Goal: Information Seeking & Learning: Learn about a topic

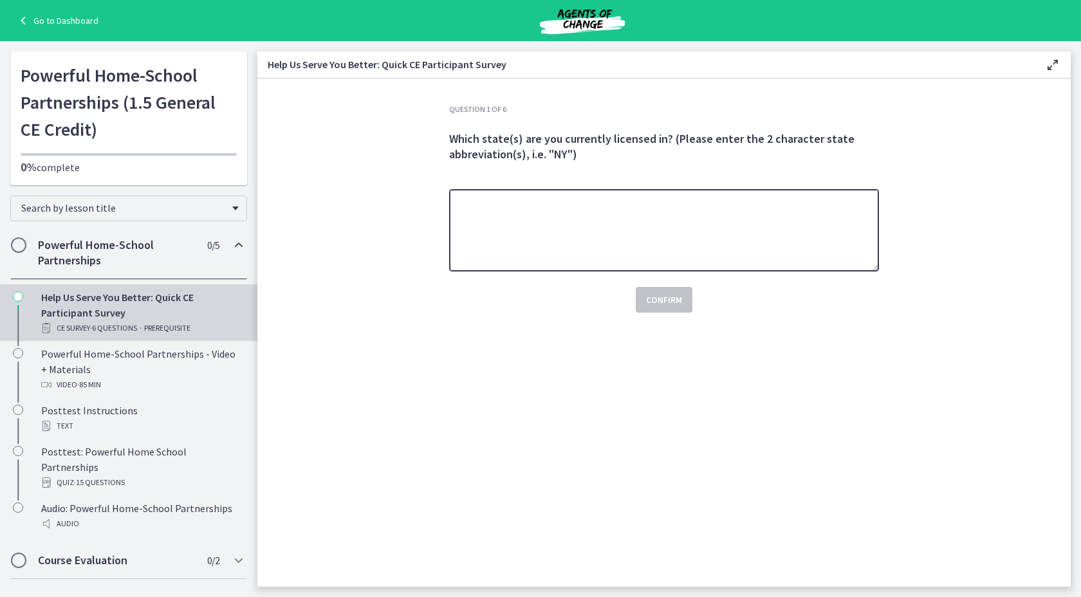
click at [545, 200] on textarea at bounding box center [664, 230] width 430 height 82
type textarea "**"
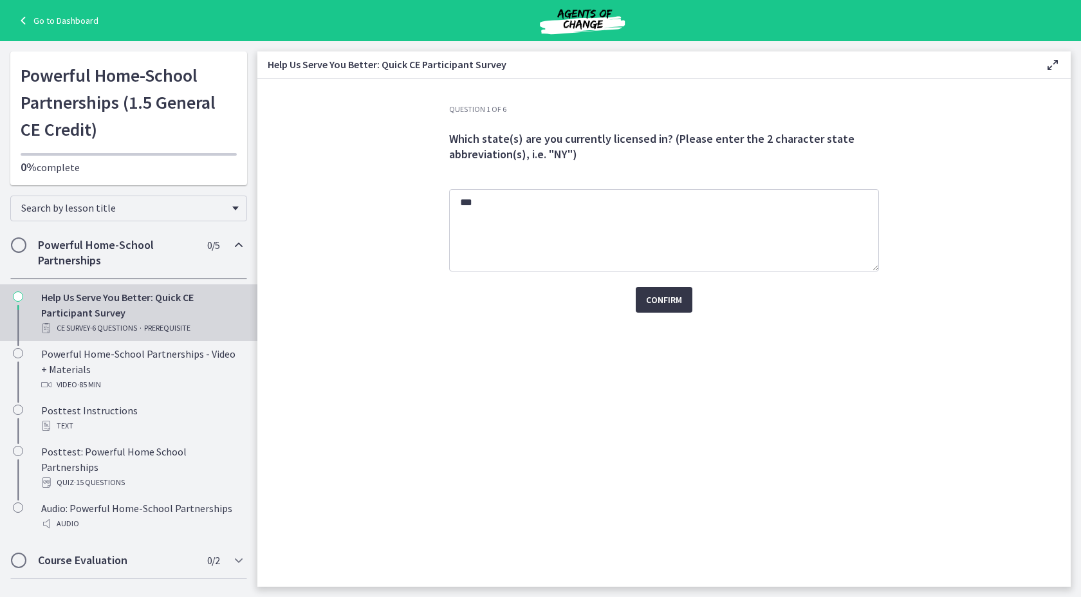
click at [667, 298] on span "Confirm" at bounding box center [664, 299] width 36 height 15
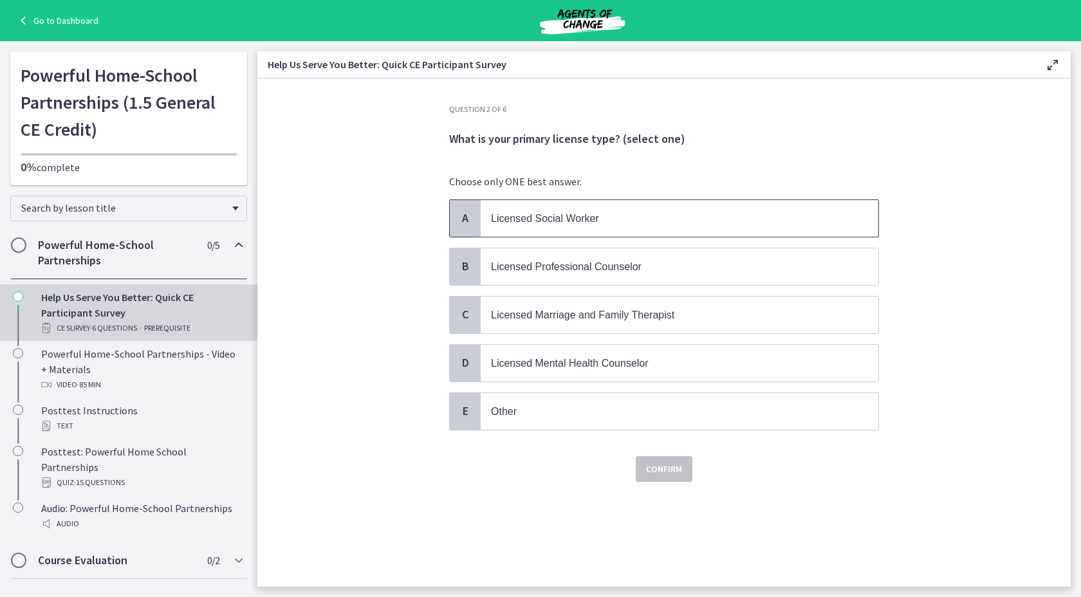
click at [591, 214] on span "Licensed Social Worker" at bounding box center [545, 218] width 108 height 11
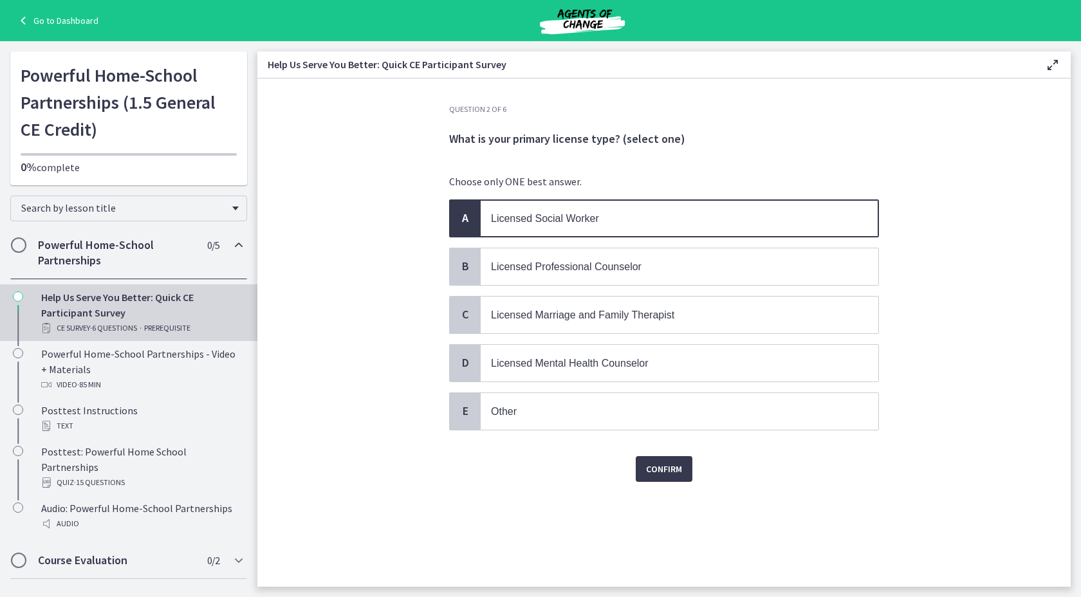
click at [657, 450] on div "Confirm" at bounding box center [664, 461] width 430 height 41
click at [657, 469] on span "Confirm" at bounding box center [664, 468] width 36 height 15
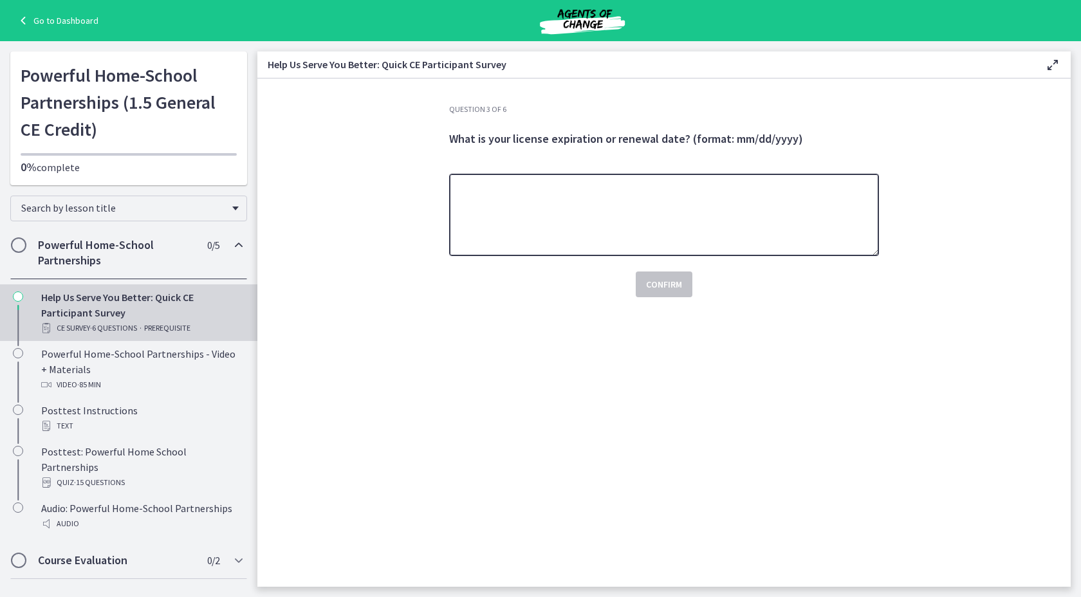
click at [584, 197] on textarea at bounding box center [664, 215] width 430 height 82
click at [484, 187] on textarea "**********" at bounding box center [664, 215] width 430 height 82
type textarea "**********"
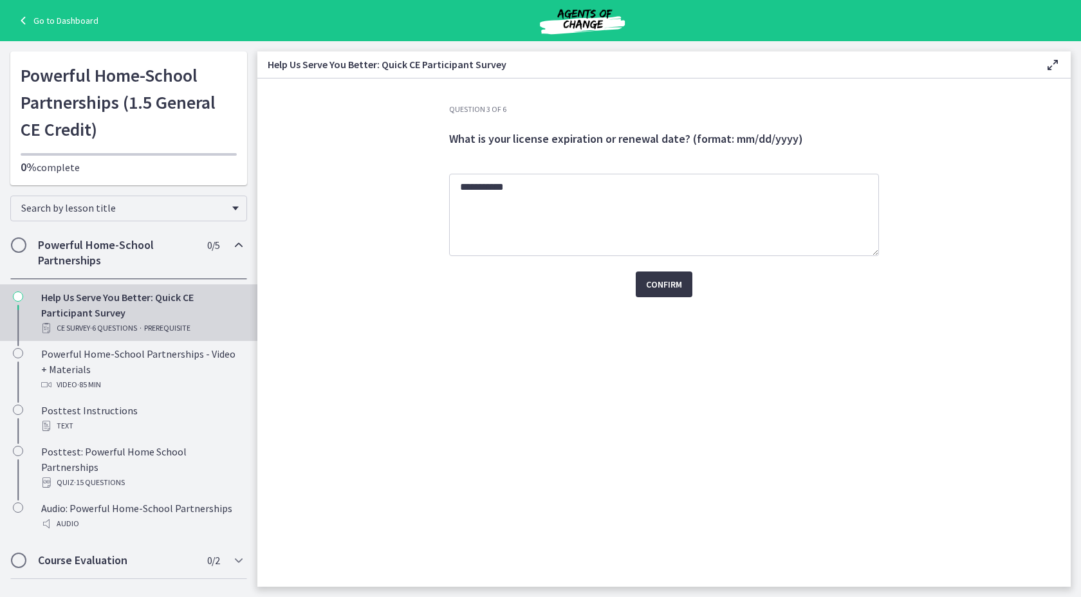
click at [664, 283] on span "Confirm" at bounding box center [664, 284] width 36 height 15
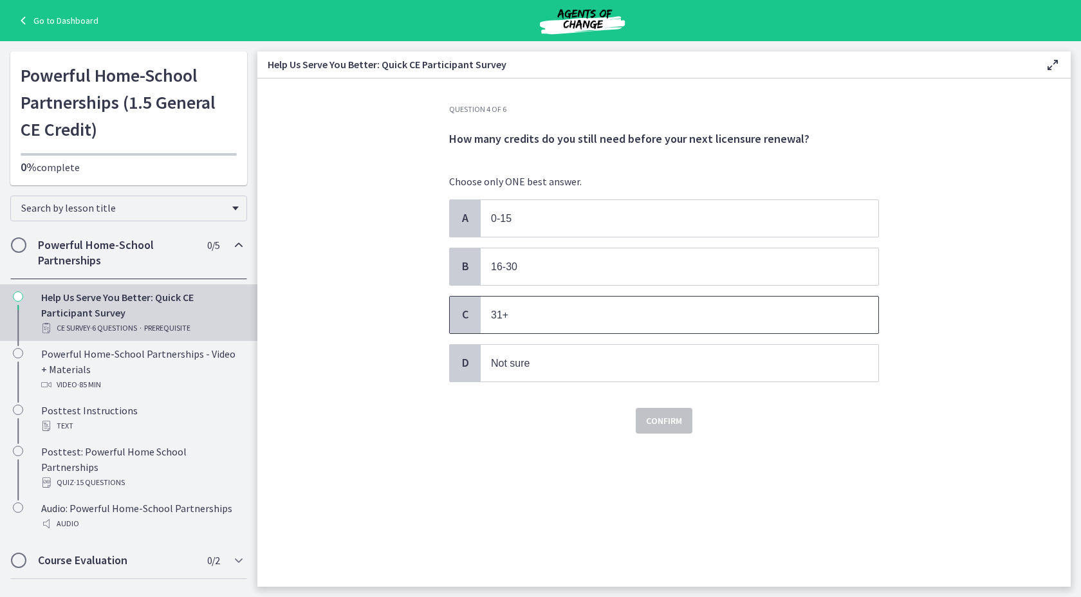
click at [598, 327] on span "31+" at bounding box center [680, 315] width 398 height 37
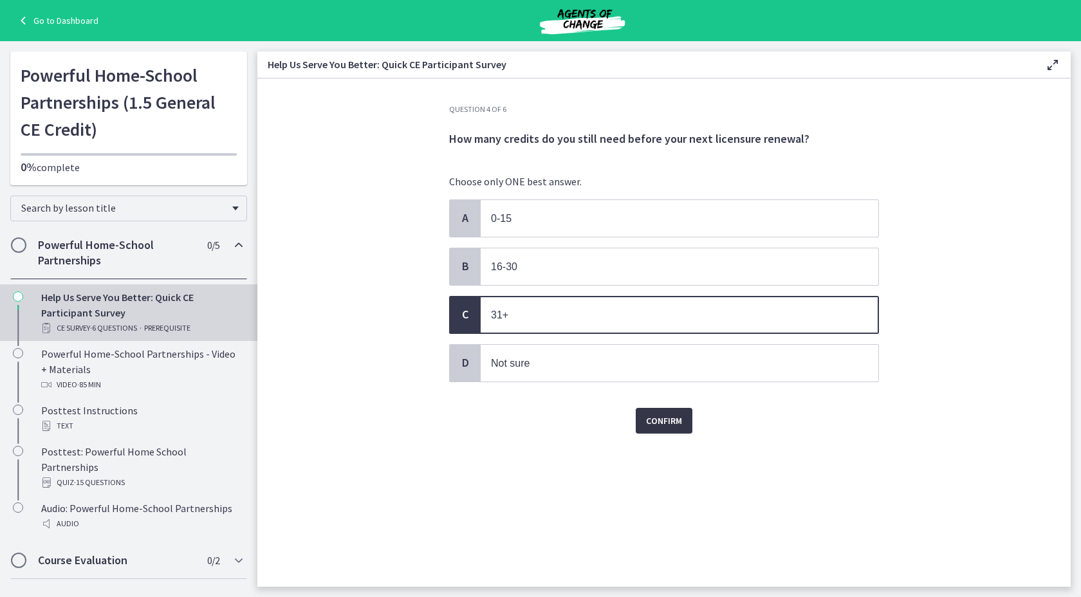
click at [657, 416] on span "Confirm" at bounding box center [664, 420] width 36 height 15
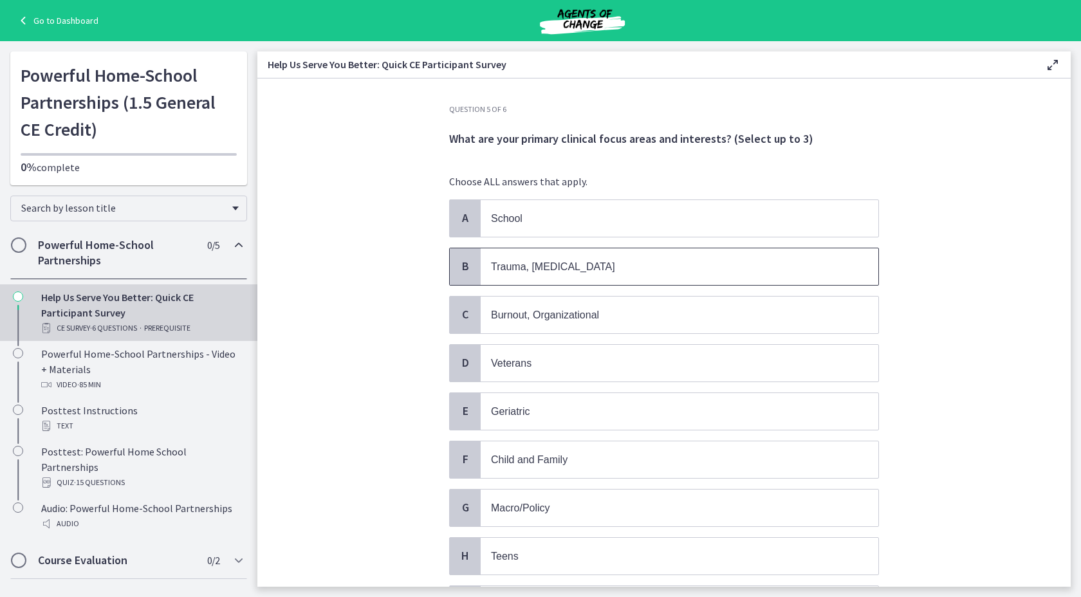
click at [542, 269] on span "Trauma, PTSD" at bounding box center [553, 266] width 124 height 11
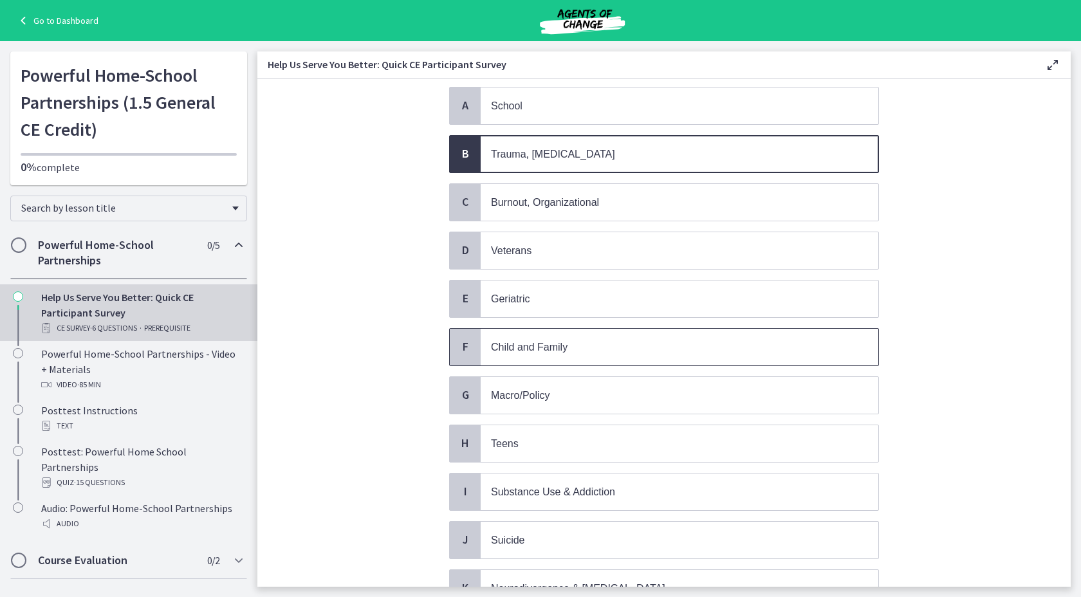
click at [546, 352] on span "Child and Family" at bounding box center [680, 347] width 398 height 37
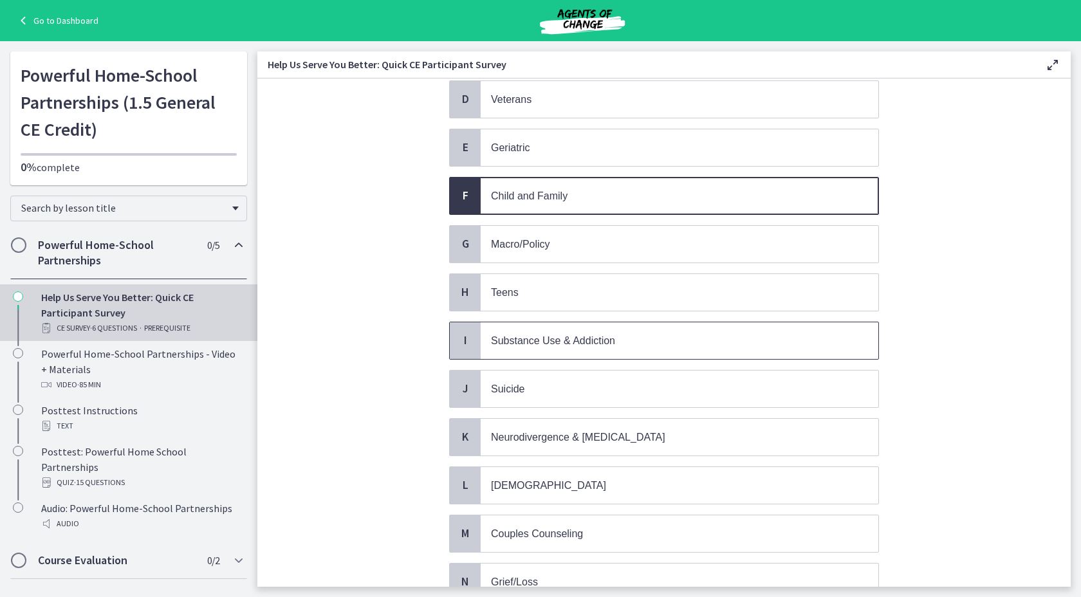
click at [547, 336] on span "Substance Use & Addiction" at bounding box center [553, 340] width 124 height 11
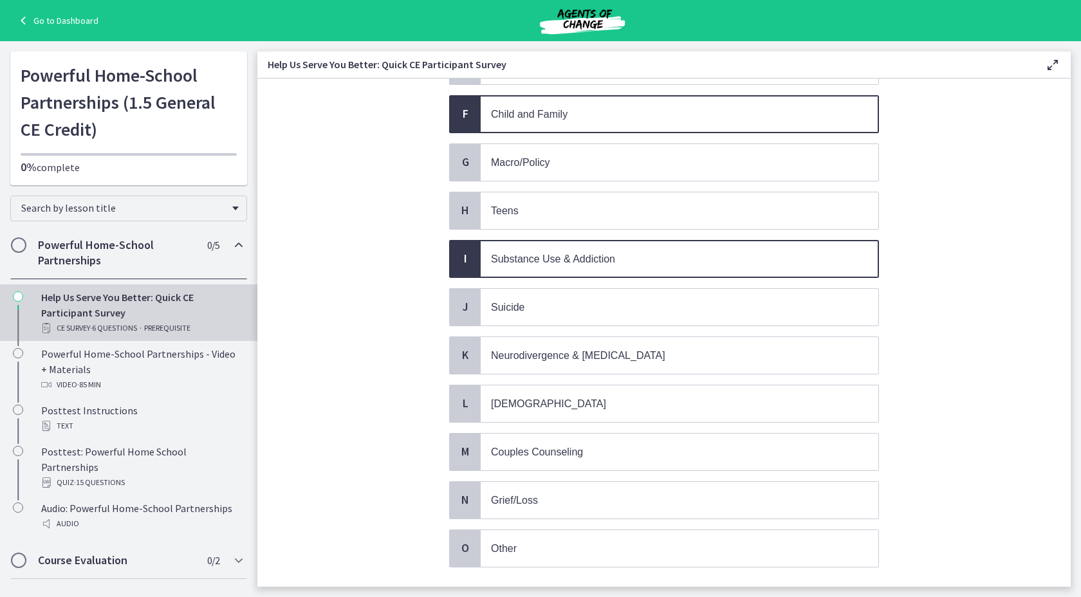
scroll to position [378, 0]
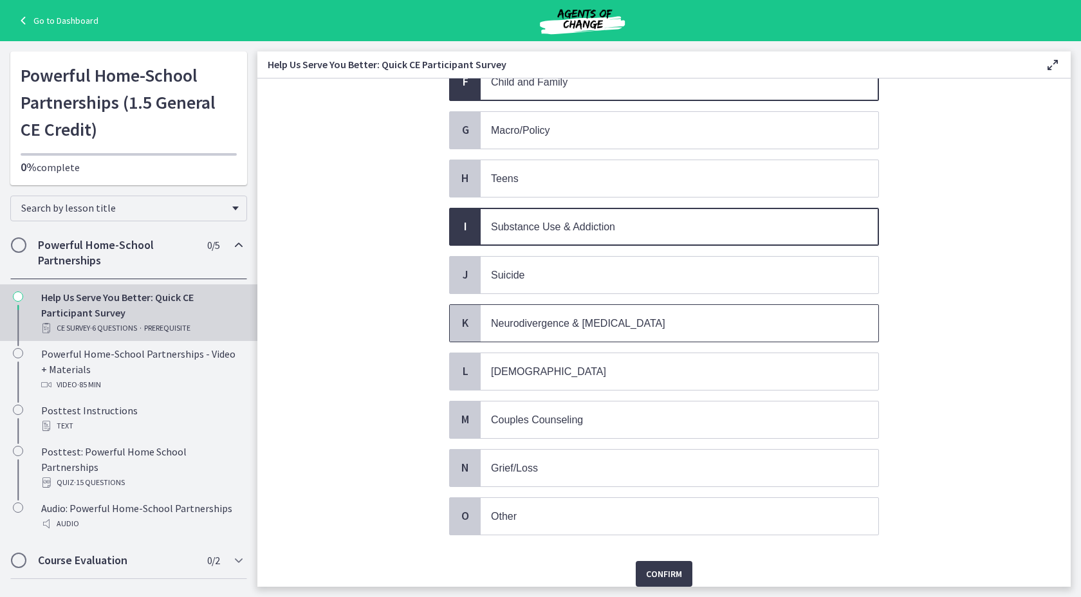
click at [563, 318] on span "Neurodivergence & Developmental Disorders" at bounding box center [578, 323] width 174 height 11
click at [654, 567] on span "Confirm" at bounding box center [664, 573] width 36 height 15
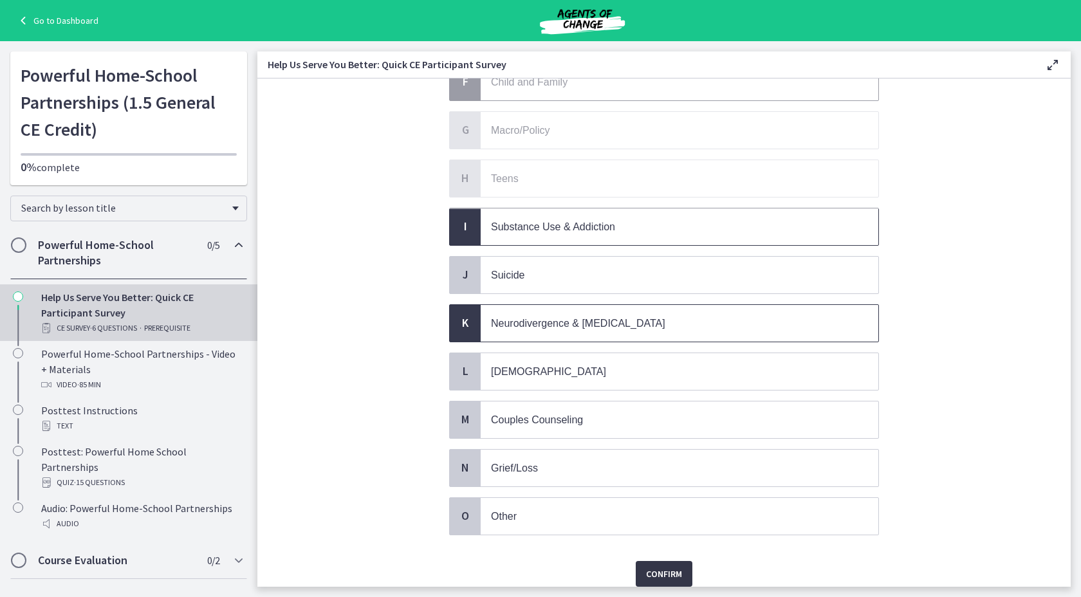
scroll to position [0, 0]
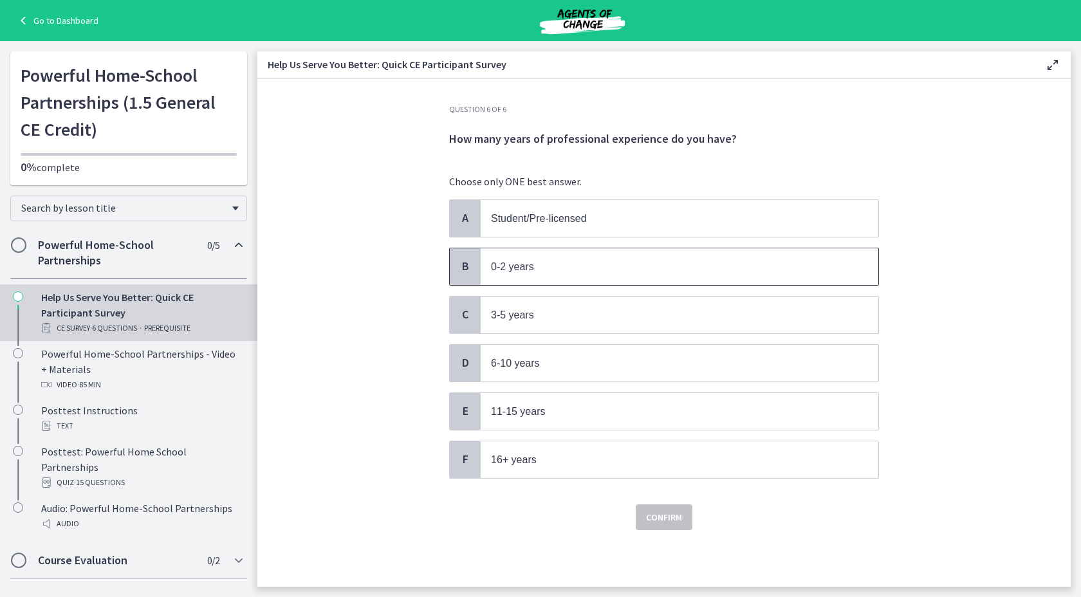
click at [533, 272] on p "0-2 years" at bounding box center [666, 267] width 351 height 16
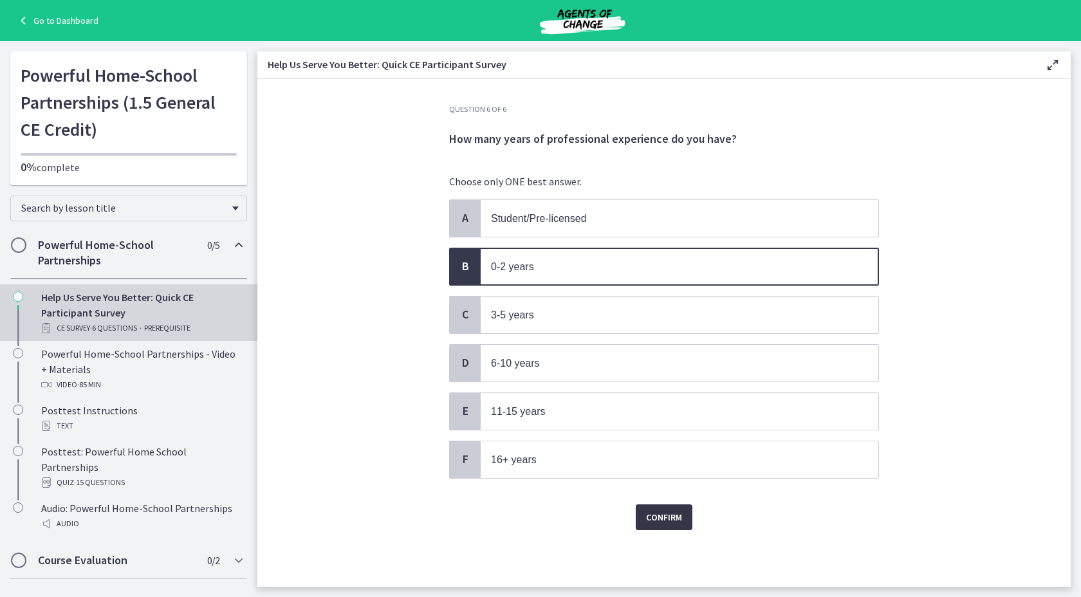
click at [668, 509] on span "Confirm" at bounding box center [664, 516] width 36 height 15
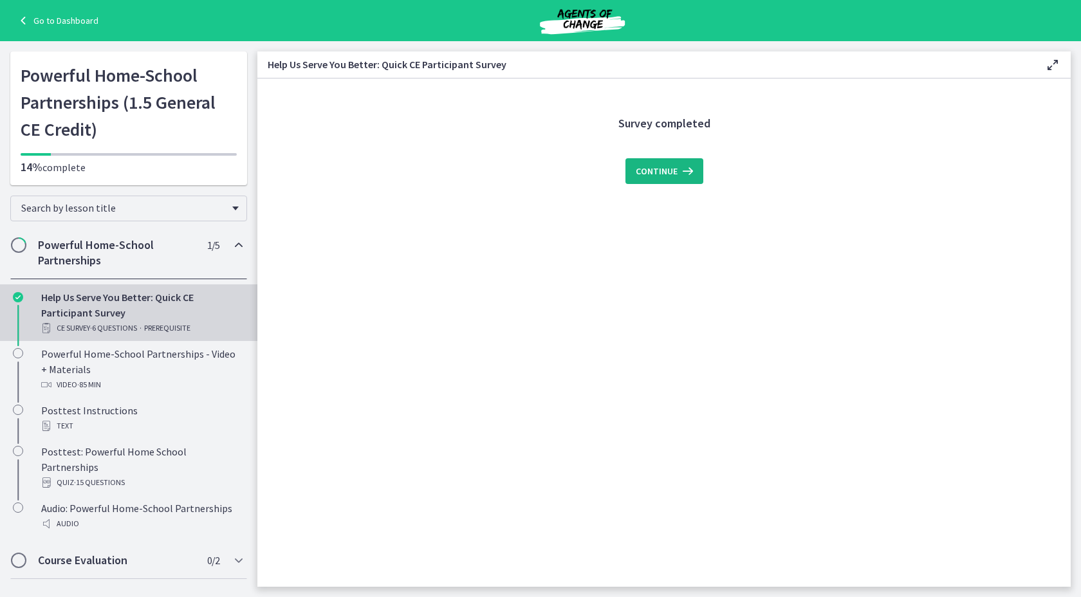
click at [675, 182] on button "Continue" at bounding box center [664, 171] width 78 height 26
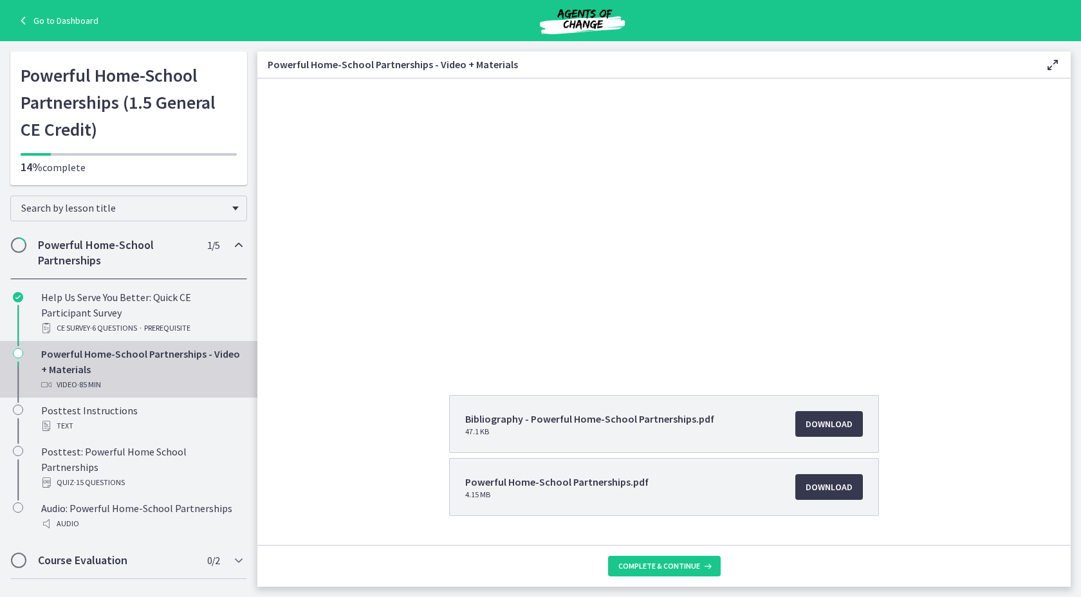
scroll to position [116, 0]
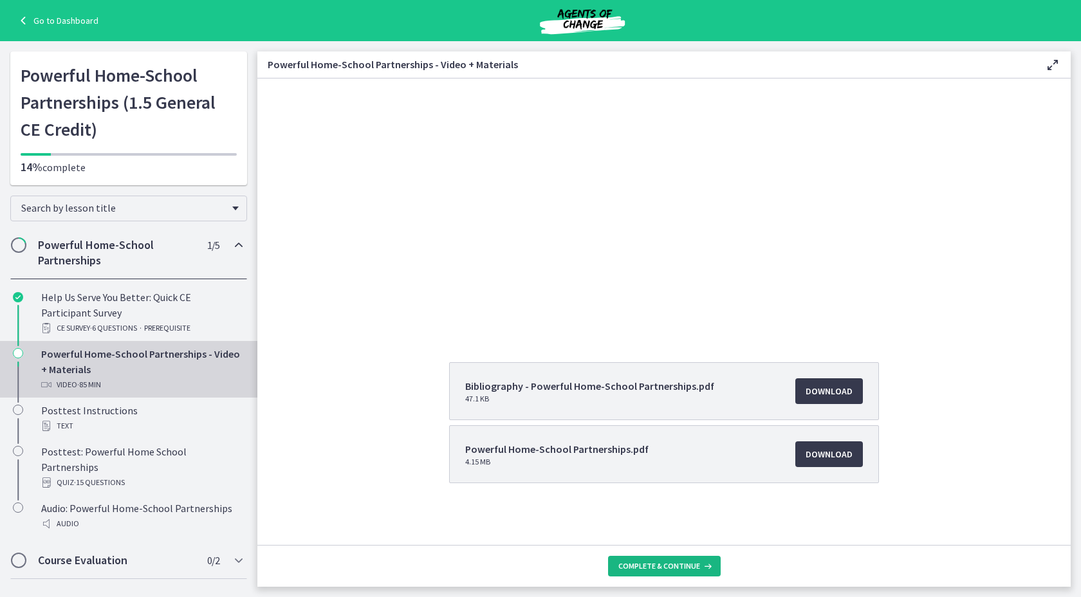
click at [650, 560] on button "Complete & continue" at bounding box center [664, 566] width 113 height 21
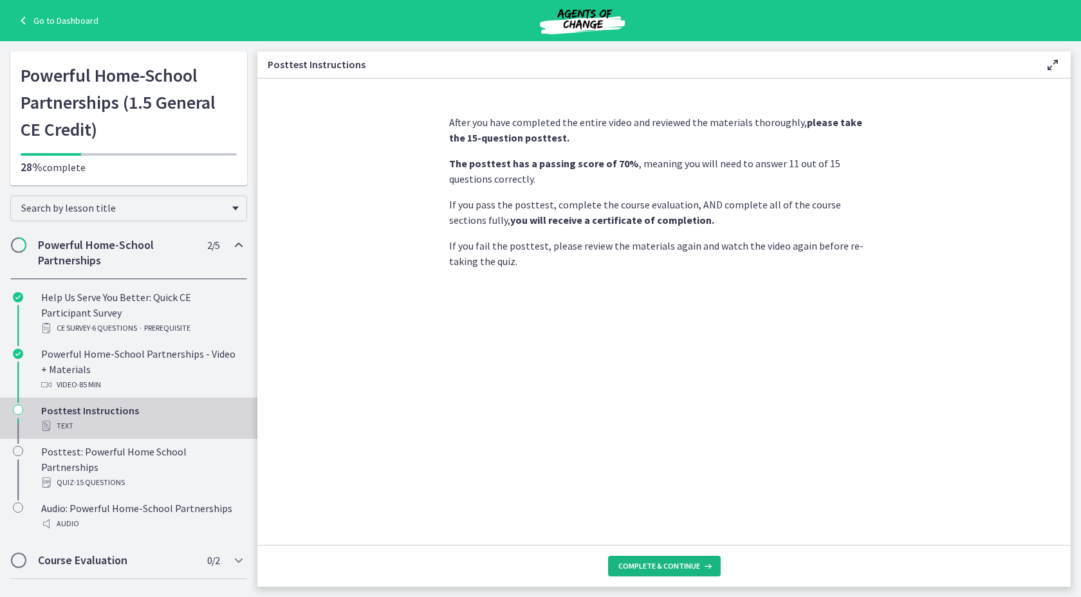
click at [675, 569] on span "Complete & continue" at bounding box center [659, 566] width 82 height 10
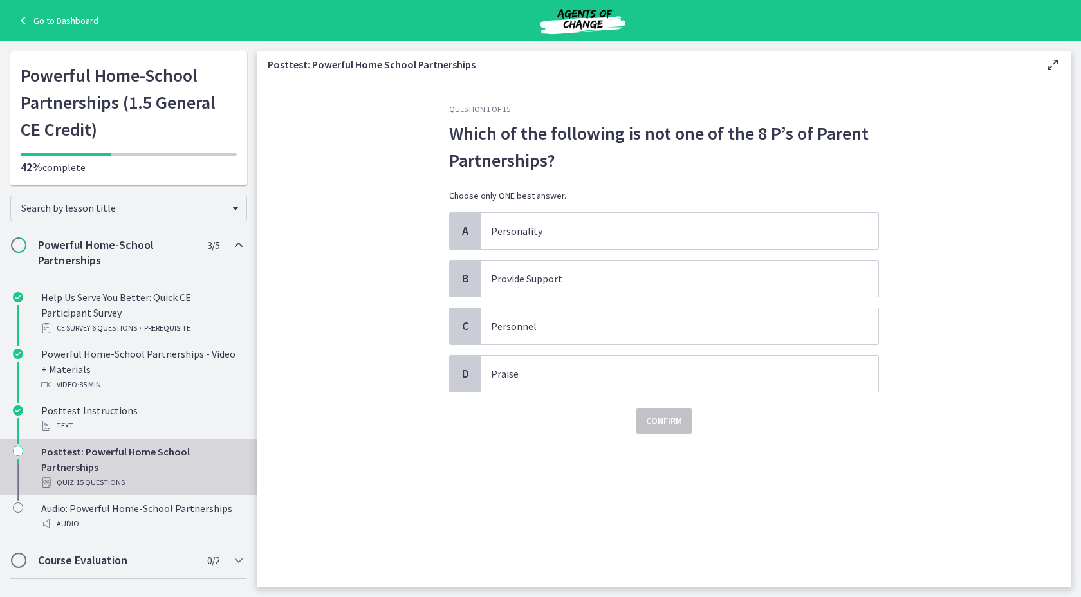
click at [611, 136] on p "Which of the following is not one of the 8 P’s of Parent Partnerships?" at bounding box center [664, 147] width 430 height 54
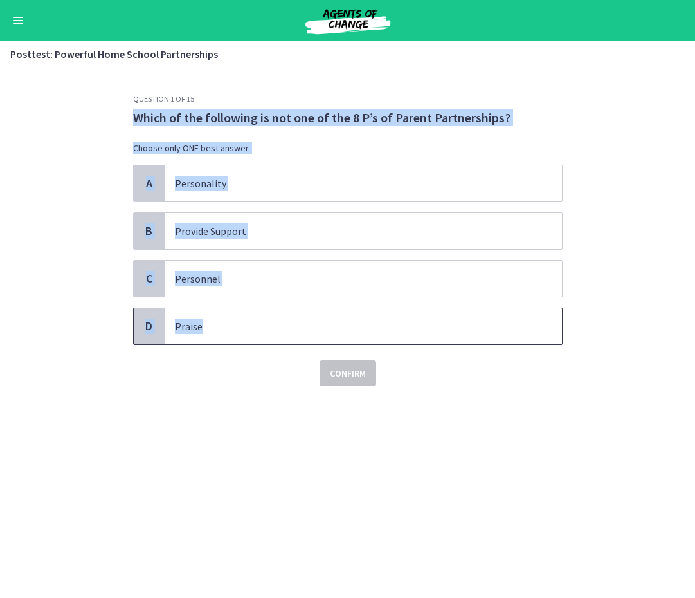
drag, startPoint x: 105, startPoint y: 108, endPoint x: 492, endPoint y: 332, distance: 446.7
click at [492, 332] on section "Question 1 of 15 Which of the following is not one of the 8 P’s of Parent Partn…" at bounding box center [347, 332] width 695 height 529
copy div "Which of the following is not one of the 8 P’s of Parent Partnerships? Choose o…"
click at [207, 187] on p "Personality" at bounding box center [350, 183] width 351 height 15
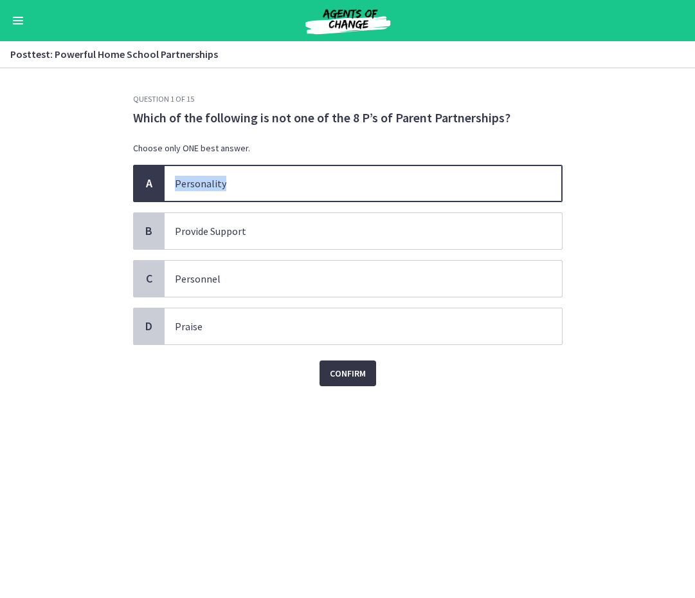
click at [363, 371] on span "Confirm" at bounding box center [348, 372] width 36 height 15
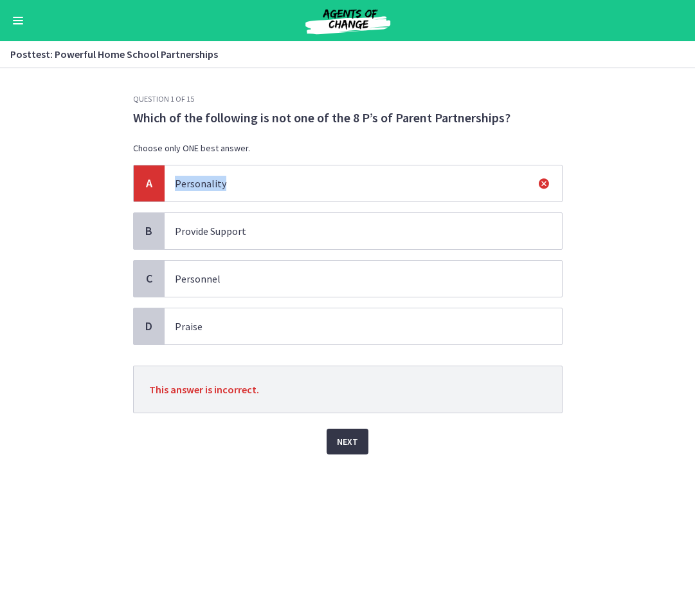
click at [347, 446] on span "Next" at bounding box center [347, 441] width 21 height 15
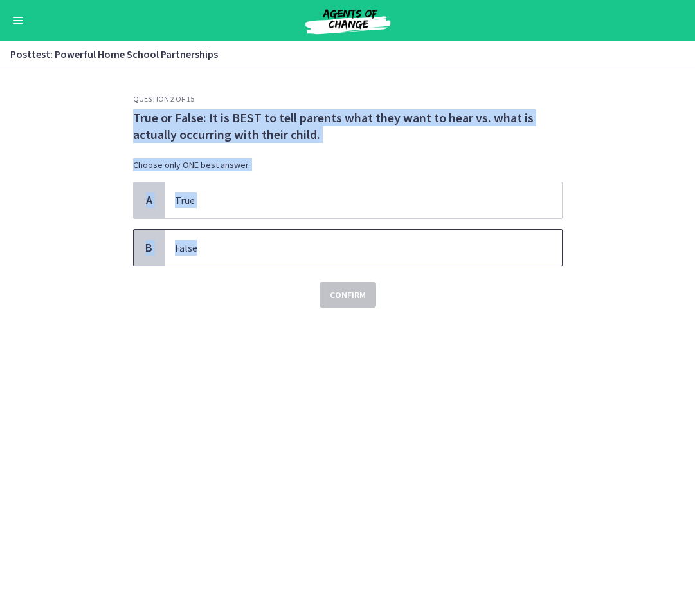
drag, startPoint x: 122, startPoint y: 111, endPoint x: 259, endPoint y: 244, distance: 191.5
click at [259, 244] on section "Question 2 of 15 True or False: It is BEST to tell parents what they want to he…" at bounding box center [347, 332] width 695 height 529
copy div "True or False: It is BEST to tell parents what they want to hear vs. what is ac…"
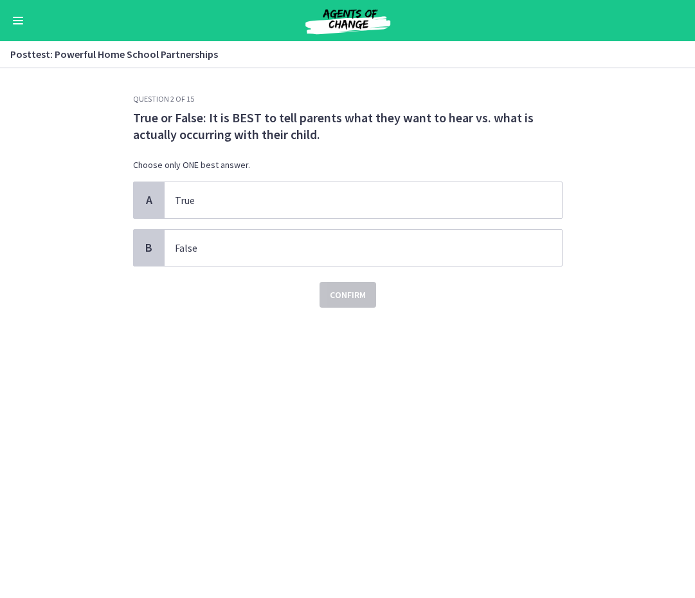
click at [253, 347] on div "Question 2 of 15 True or False: It is BEST to tell parents what they want to he…" at bounding box center [348, 346] width 450 height 504
click at [246, 255] on p "False" at bounding box center [350, 247] width 351 height 15
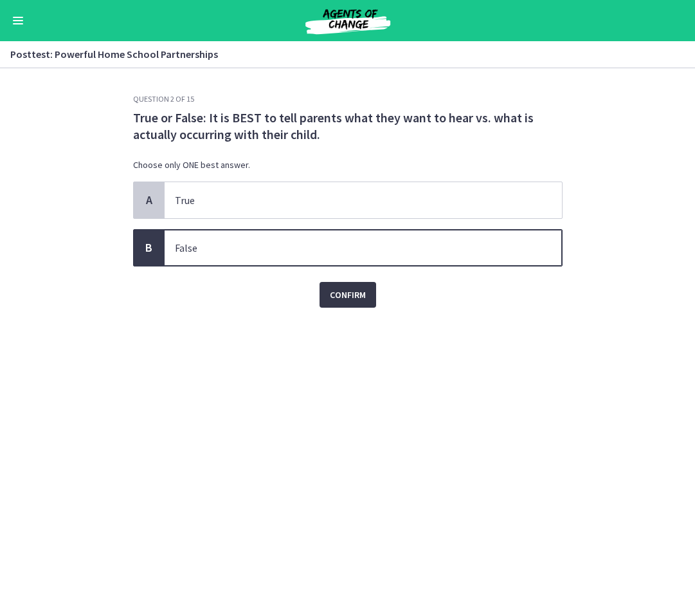
click at [347, 297] on span "Confirm" at bounding box center [348, 294] width 36 height 15
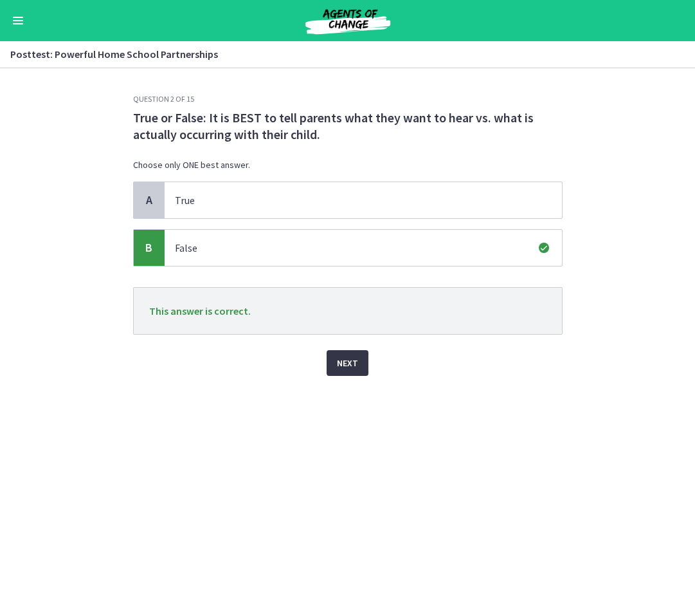
click at [362, 362] on button "Next" at bounding box center [348, 363] width 42 height 26
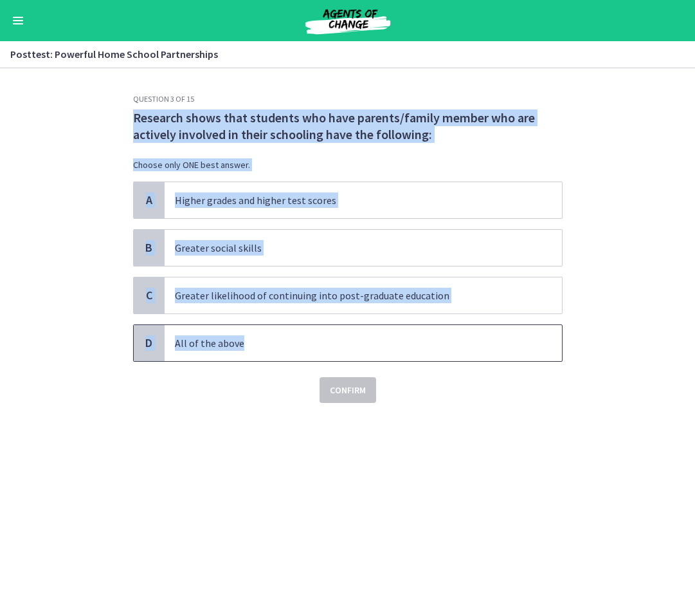
drag, startPoint x: 122, startPoint y: 120, endPoint x: 285, endPoint y: 344, distance: 277.1
click at [285, 344] on section "Question 3 of 15 Research shows that students who have parents/family member wh…" at bounding box center [347, 332] width 695 height 529
copy div "Research shows that students who have parents/family member who are actively in…"
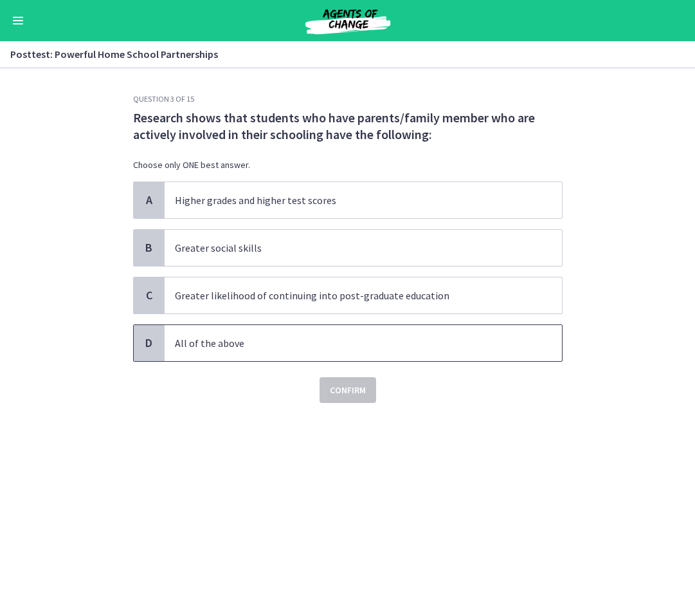
click at [287, 333] on span "All of the above" at bounding box center [364, 343] width 398 height 36
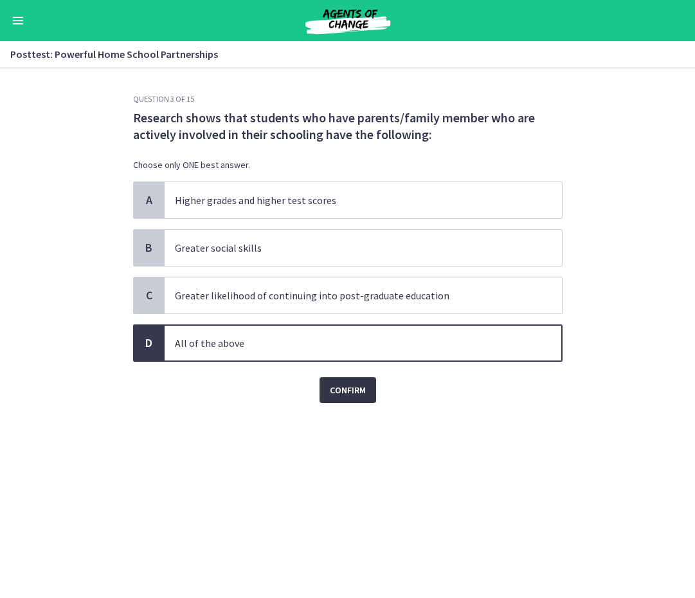
click at [326, 398] on button "Confirm" at bounding box center [348, 390] width 57 height 26
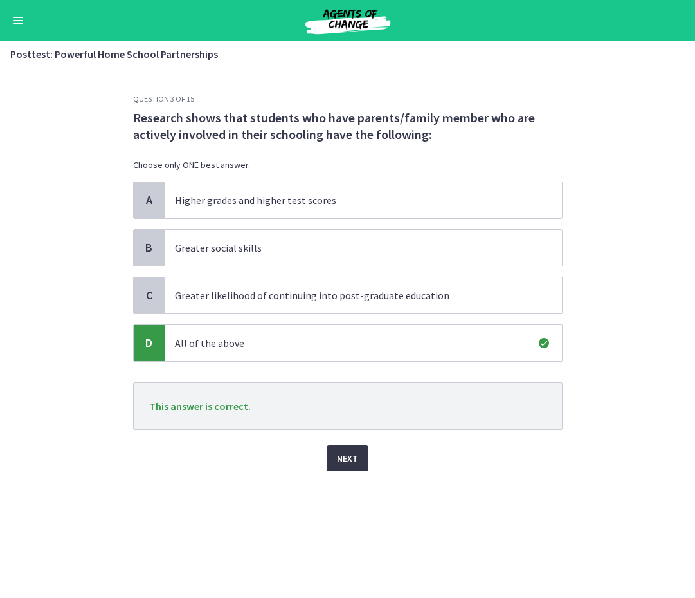
click at [338, 455] on span "Next" at bounding box center [347, 457] width 21 height 15
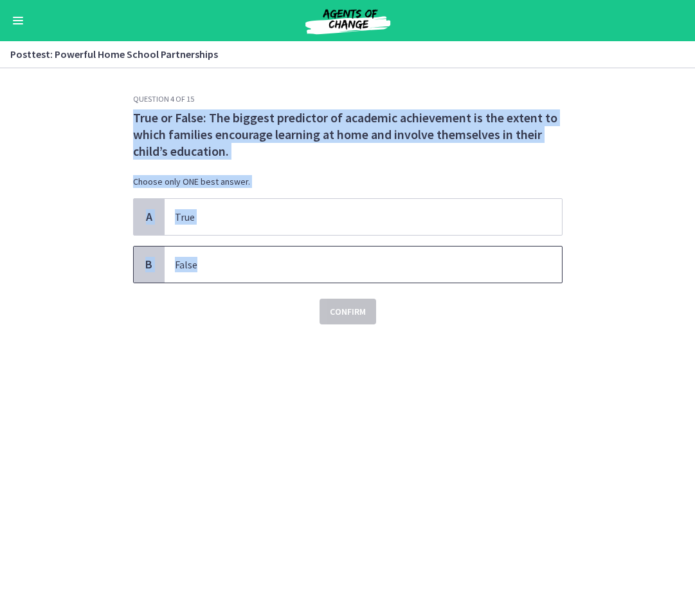
drag, startPoint x: 127, startPoint y: 118, endPoint x: 242, endPoint y: 269, distance: 189.1
click at [242, 269] on div "Question 4 of 15 True or False: The biggest predictor of academic achievement i…" at bounding box center [348, 346] width 450 height 504
copy div "True or False: The biggest predictor of academic achievement is the extent to w…"
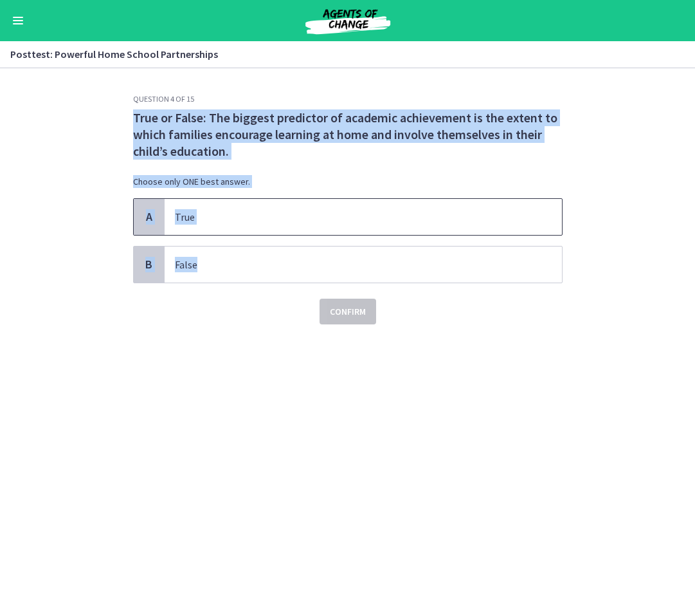
click at [253, 207] on span "True" at bounding box center [364, 217] width 398 height 36
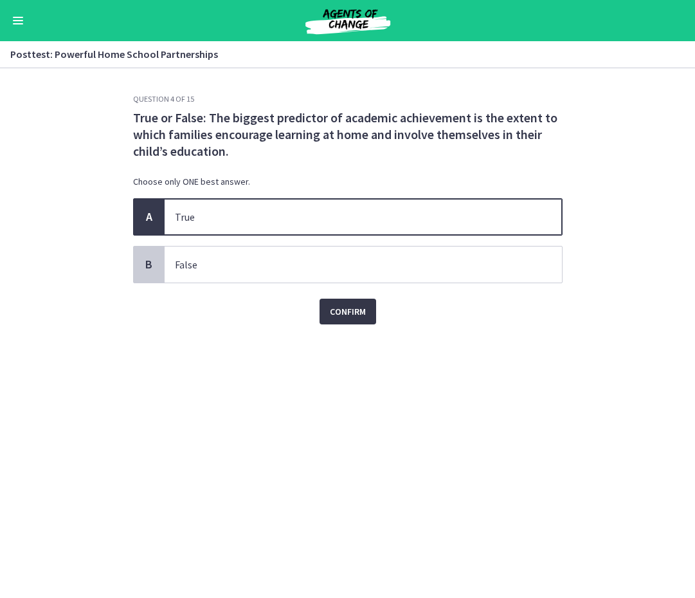
click at [334, 305] on span "Confirm" at bounding box center [348, 311] width 36 height 15
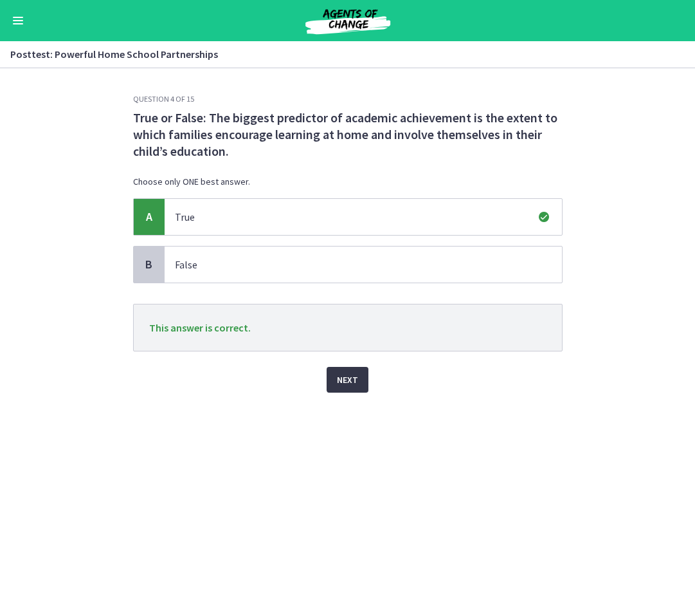
click at [347, 374] on span "Next" at bounding box center [347, 379] width 21 height 15
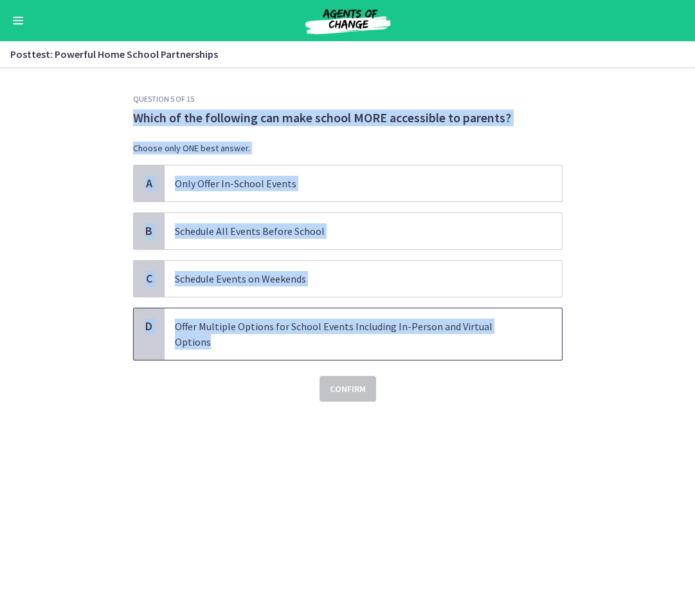
drag, startPoint x: 125, startPoint y: 117, endPoint x: 520, endPoint y: 323, distance: 446.0
click at [520, 323] on div "Question 5 of 15 Which of the following can make school MORE accessible to pare…" at bounding box center [348, 346] width 450 height 504
copy div "Which of the following can make school MORE accessible to parents? Choose only …"
click at [241, 328] on p "Offer Multiple Options for School Events Including In-Person and Virtual Options" at bounding box center [350, 333] width 351 height 31
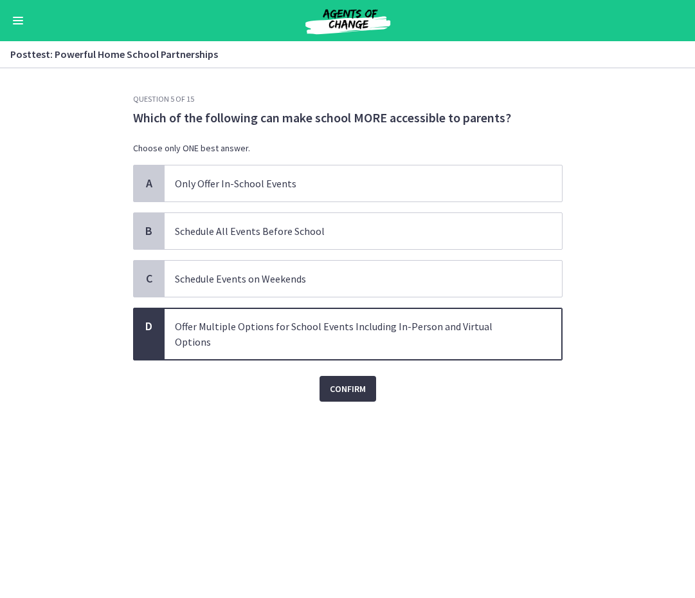
click at [324, 376] on button "Confirm" at bounding box center [348, 389] width 57 height 26
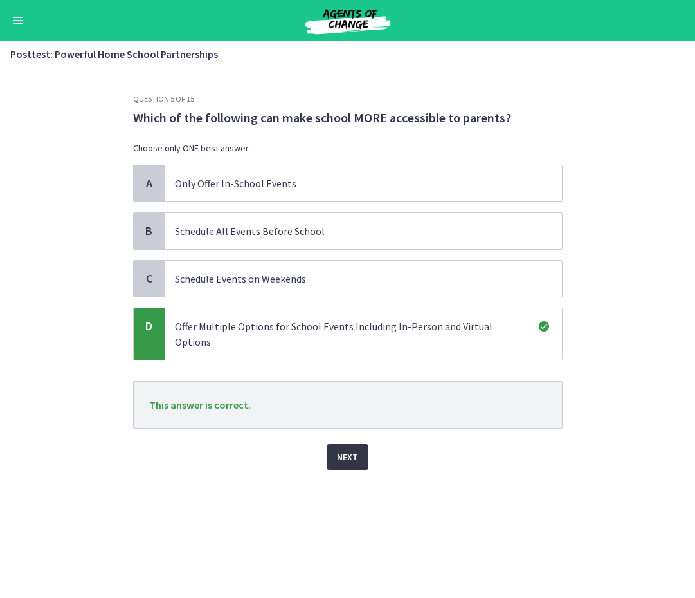
click at [359, 444] on button "Next" at bounding box center [348, 457] width 42 height 26
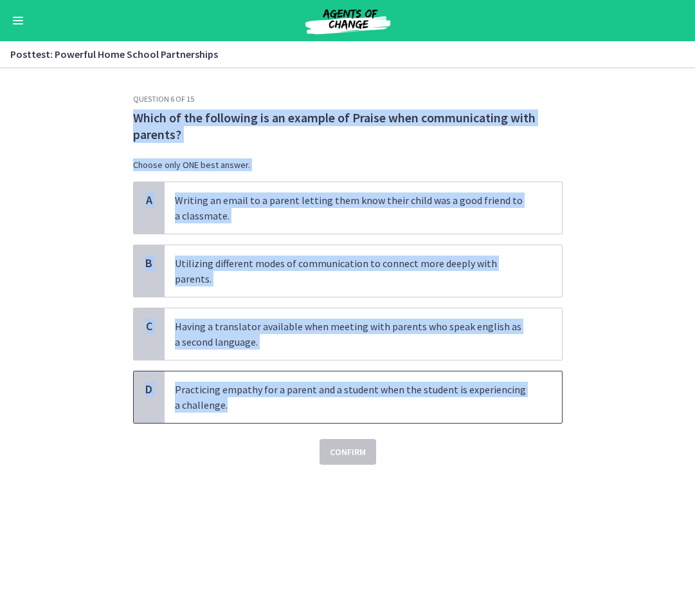
drag, startPoint x: 125, startPoint y: 118, endPoint x: 308, endPoint y: 390, distance: 328.3
click at [308, 390] on div "Question 6 of 15 Which of the following is an example of Praise when communicat…" at bounding box center [348, 346] width 450 height 504
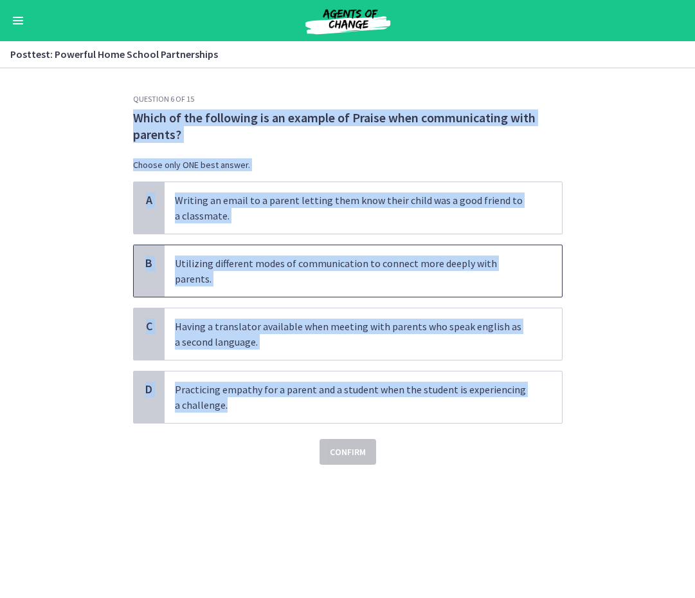
copy div "Which of the following is an example of Praise when communicating with parents?…"
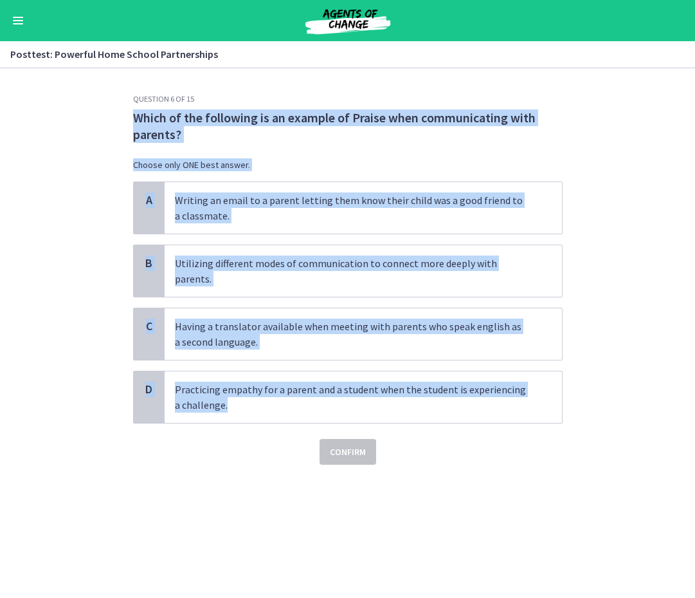
click at [488, 468] on div "Question 6 of 15 Which of the following is an example of Praise when communicat…" at bounding box center [348, 346] width 450 height 504
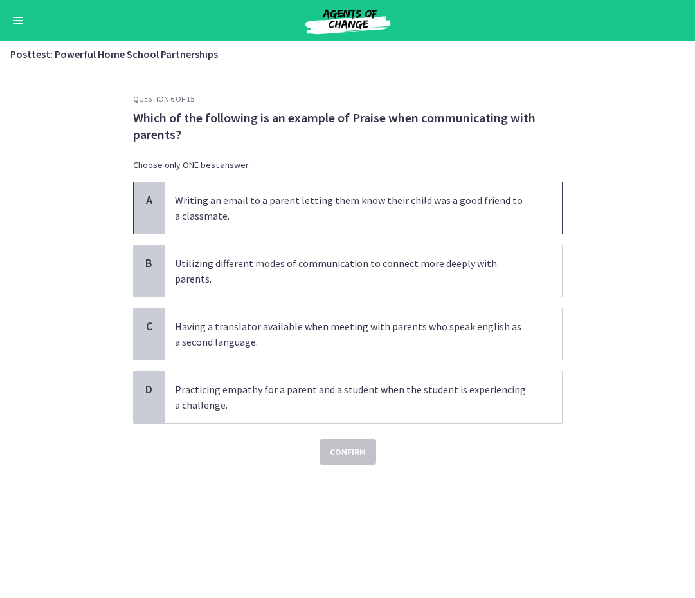
click at [226, 221] on p "Writing an email to a parent letting them know their child was a good friend to…" at bounding box center [350, 207] width 351 height 31
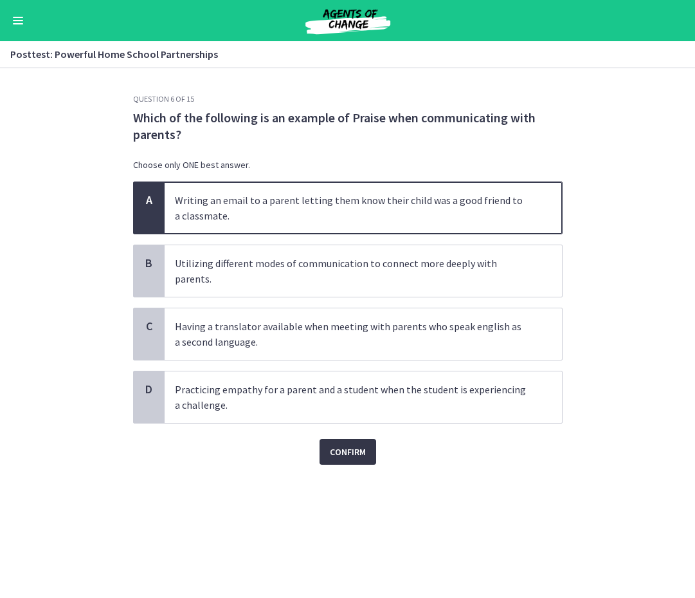
click at [327, 439] on button "Confirm" at bounding box center [348, 452] width 57 height 26
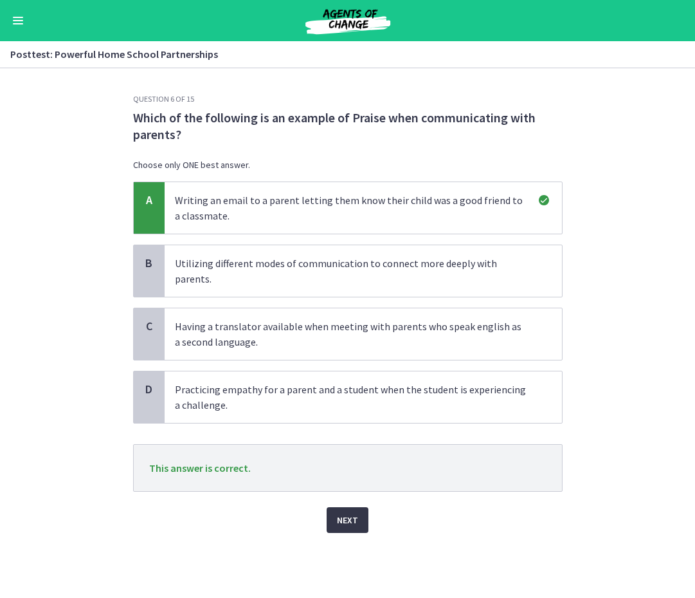
click at [351, 512] on span "Next" at bounding box center [347, 519] width 21 height 15
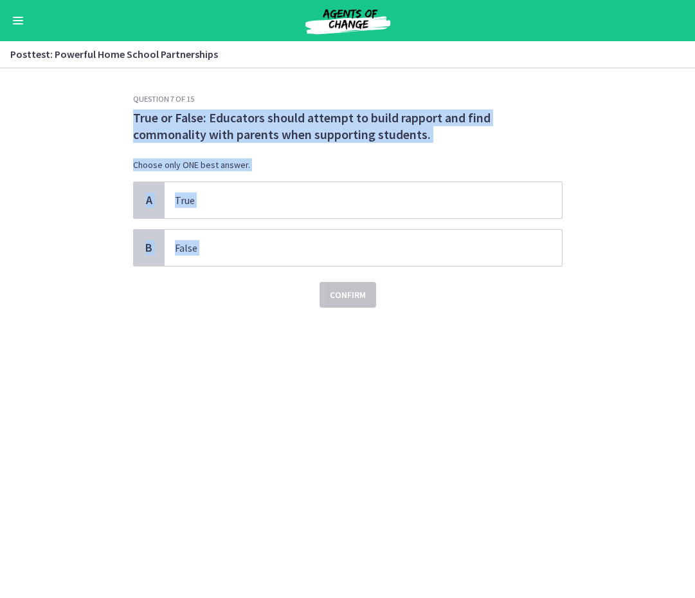
drag, startPoint x: 115, startPoint y: 116, endPoint x: 228, endPoint y: 274, distance: 194.0
click at [228, 274] on section "Question 7 of 15 True or False: Educators should attempt to build rapport and f…" at bounding box center [347, 332] width 695 height 529
copy div "True or False: Educators should attempt to build rapport and find commonality w…"
click at [373, 427] on div "Question 7 of 15 True or False: Educators should attempt to build rapport and f…" at bounding box center [348, 346] width 450 height 504
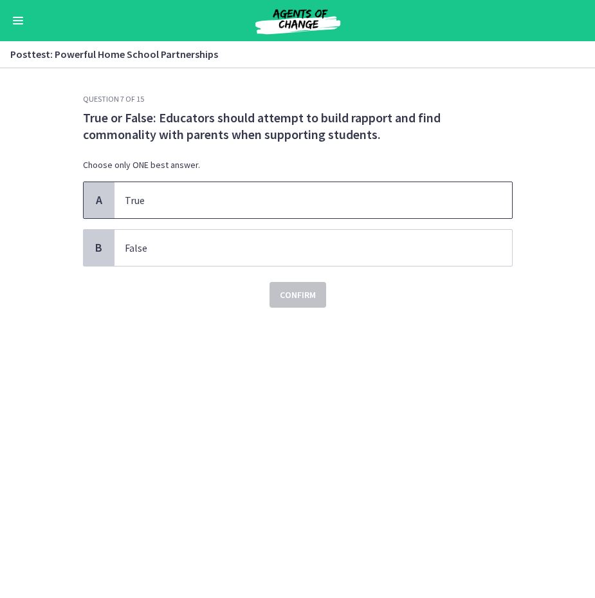
click at [262, 208] on span "True" at bounding box center [314, 200] width 398 height 36
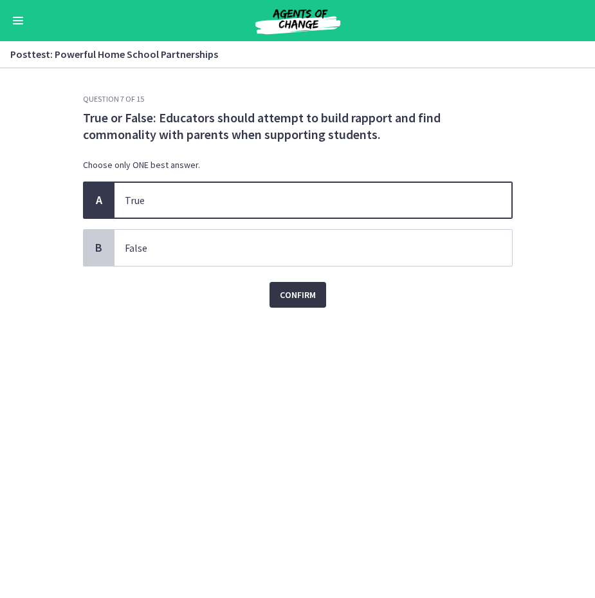
click at [302, 296] on span "Confirm" at bounding box center [298, 294] width 36 height 15
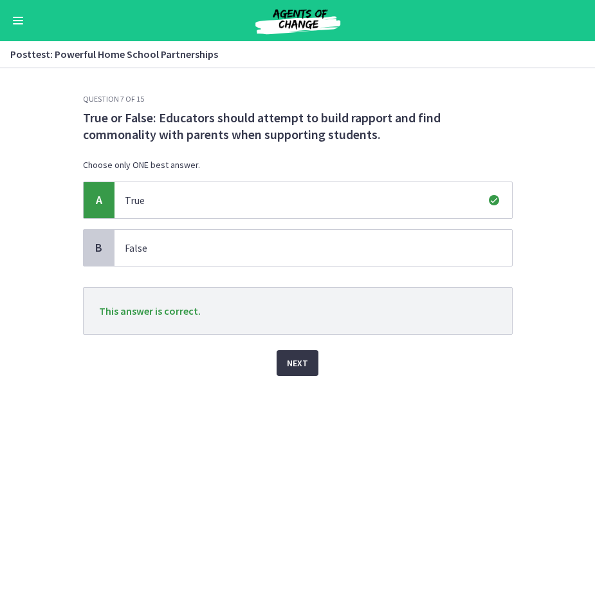
click at [303, 363] on span "Next" at bounding box center [297, 362] width 21 height 15
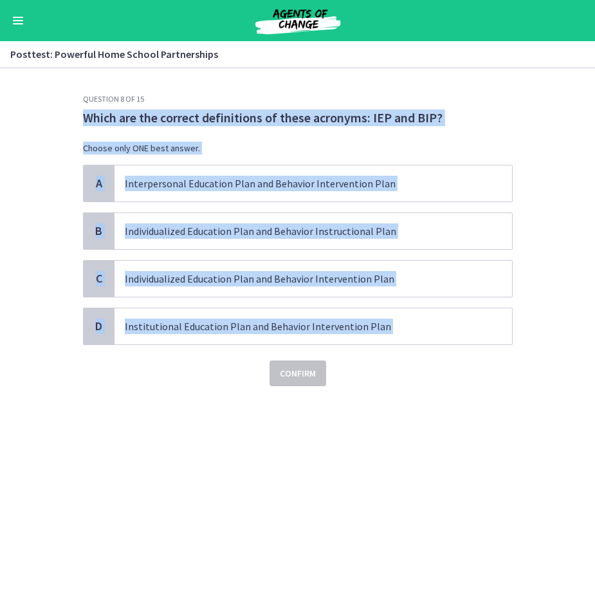
drag, startPoint x: 80, startPoint y: 114, endPoint x: 430, endPoint y: 353, distance: 423.4
click at [430, 353] on div "Question 8 of 15 Which are the correct definitions of these acronyms: IEP and B…" at bounding box center [298, 346] width 450 height 504
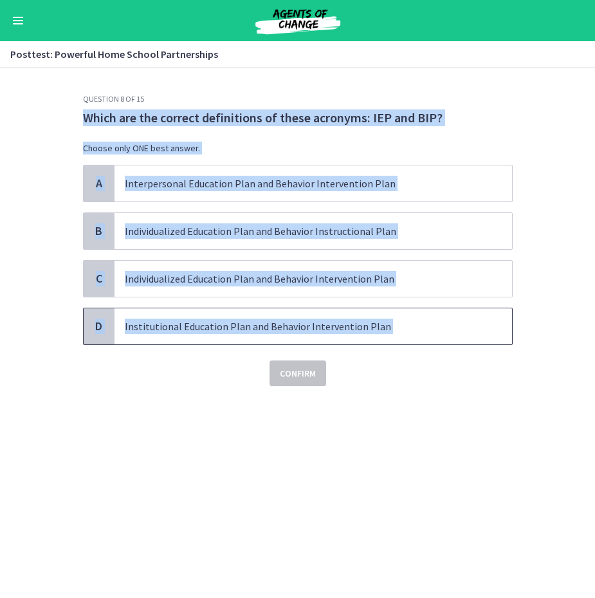
copy div "Which are the correct definitions of these acronyms: IEP and BIP? Choose only O…"
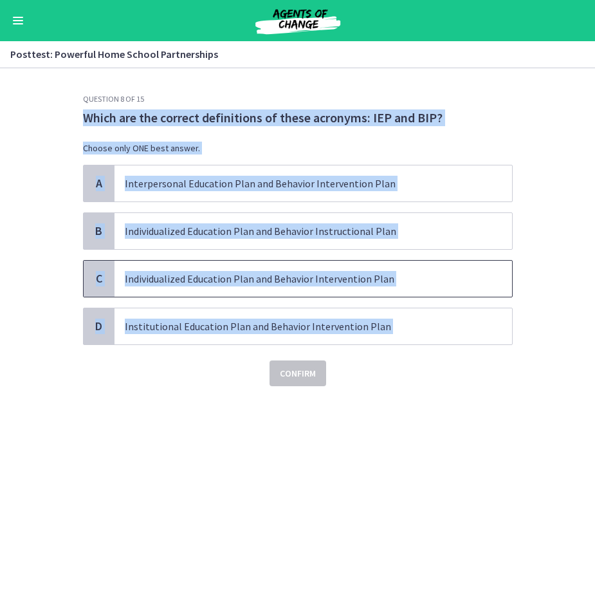
click at [188, 293] on span "Individualized Education Plan and Behavior Intervention Plan" at bounding box center [314, 279] width 398 height 36
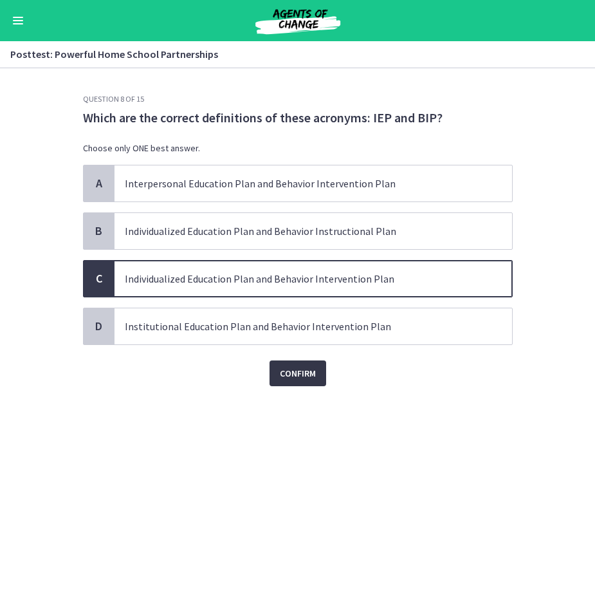
click at [316, 372] on button "Confirm" at bounding box center [298, 373] width 57 height 26
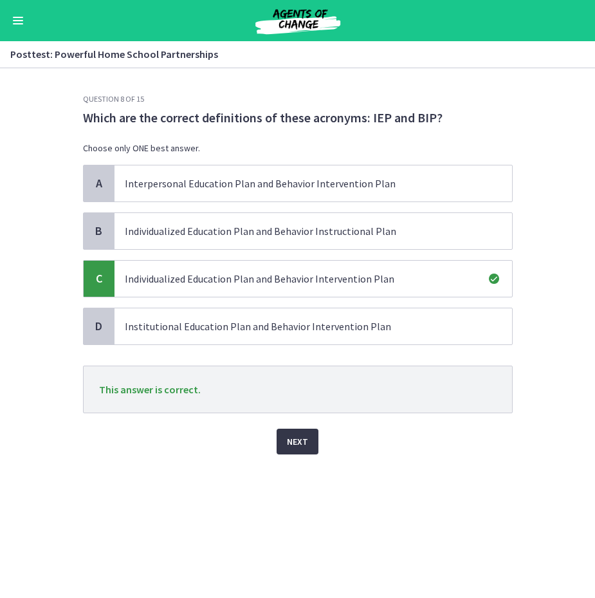
click at [296, 439] on span "Next" at bounding box center [297, 441] width 21 height 15
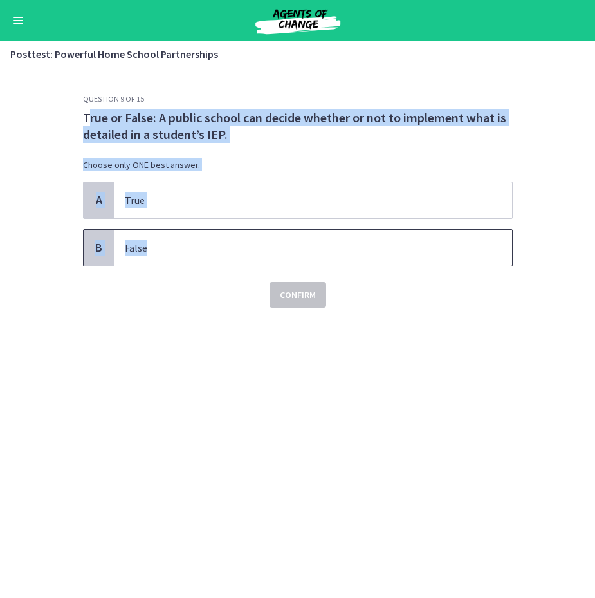
drag, startPoint x: 85, startPoint y: 118, endPoint x: 181, endPoint y: 244, distance: 158.8
click at [181, 244] on div "Question 9 of 15 True or False: A public school can decide whether or not to im…" at bounding box center [298, 201] width 430 height 214
copy div "True or False: A public school can decide whether or not to implement what is d…"
click at [198, 249] on p "False" at bounding box center [300, 247] width 351 height 15
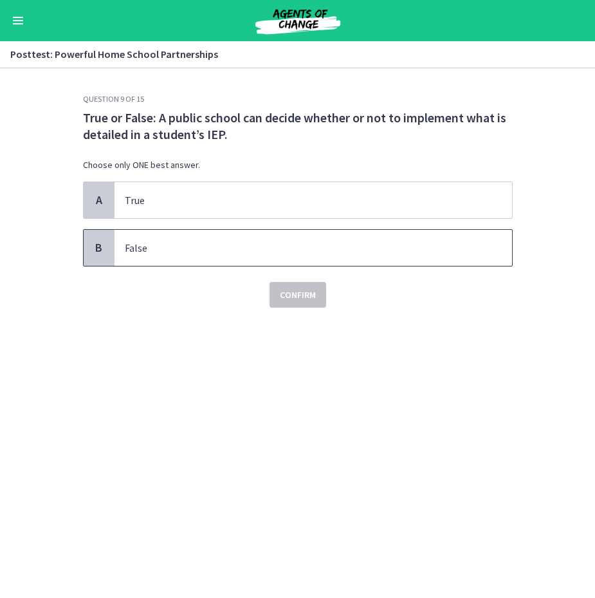
click at [198, 249] on p "False" at bounding box center [300, 247] width 351 height 15
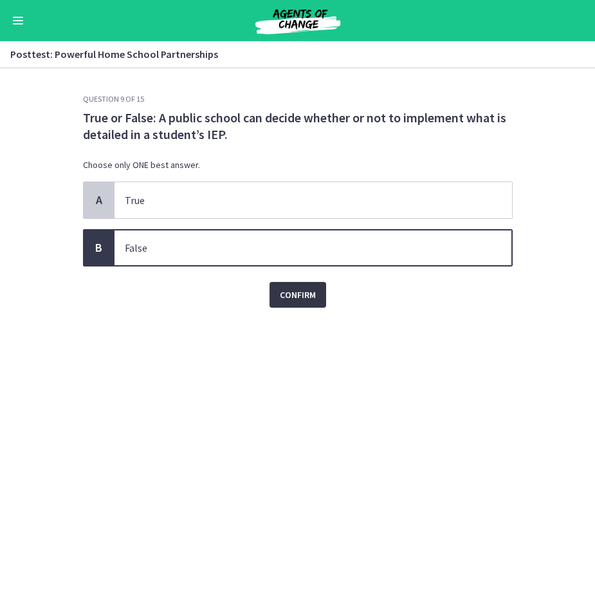
click at [279, 286] on button "Confirm" at bounding box center [298, 295] width 57 height 26
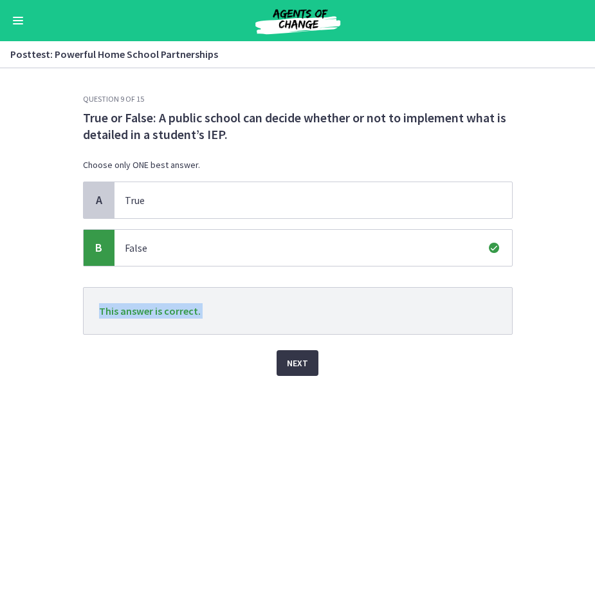
click at [297, 361] on span "Next" at bounding box center [297, 362] width 21 height 15
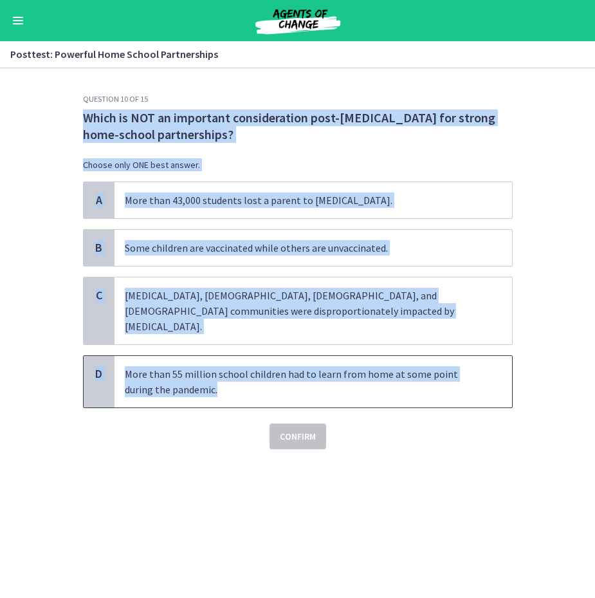
drag, startPoint x: 74, startPoint y: 111, endPoint x: 228, endPoint y: 387, distance: 316.2
click at [228, 387] on div "Question 10 of 15 Which is NOT an important consideration post-COVID for strong…" at bounding box center [298, 346] width 450 height 504
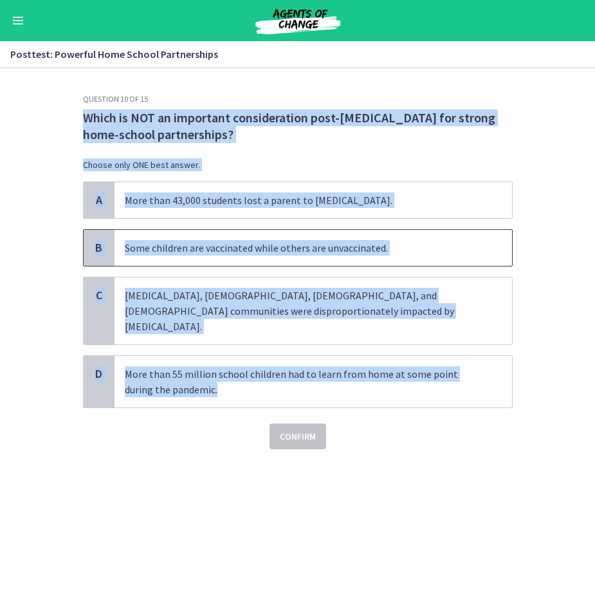
click at [271, 247] on p "Some children are vaccinated while others are unvaccinated." at bounding box center [300, 247] width 351 height 15
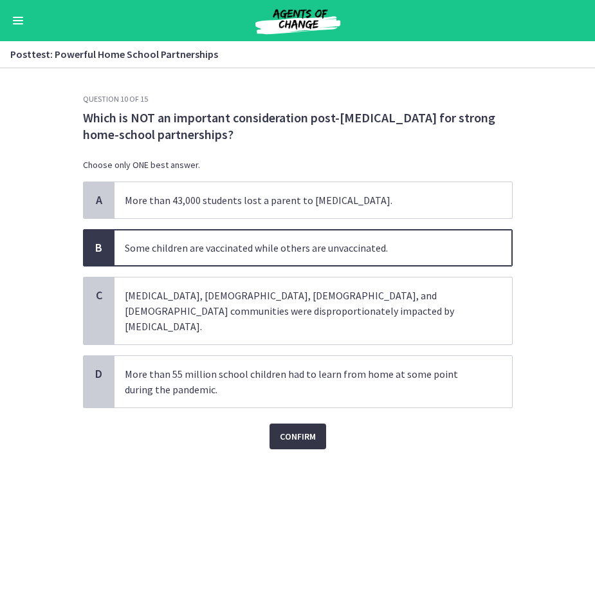
click at [290, 428] on span "Confirm" at bounding box center [298, 435] width 36 height 15
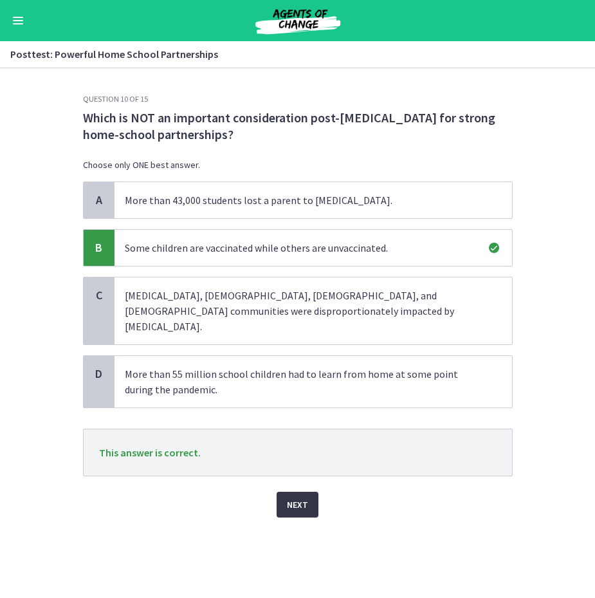
click at [306, 497] on span "Next" at bounding box center [297, 504] width 21 height 15
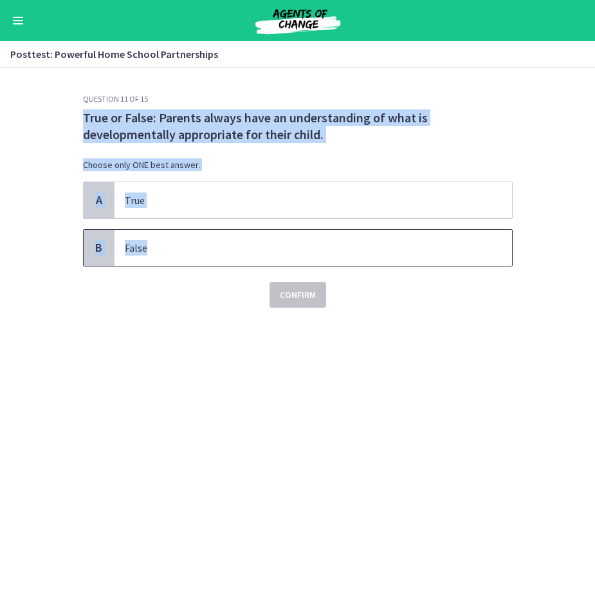
drag, startPoint x: 82, startPoint y: 115, endPoint x: 170, endPoint y: 261, distance: 169.7
click at [170, 261] on div "Question 11 of 15 True or False: Parents always have an understanding of what i…" at bounding box center [298, 201] width 430 height 214
click at [160, 249] on p "False" at bounding box center [300, 247] width 351 height 15
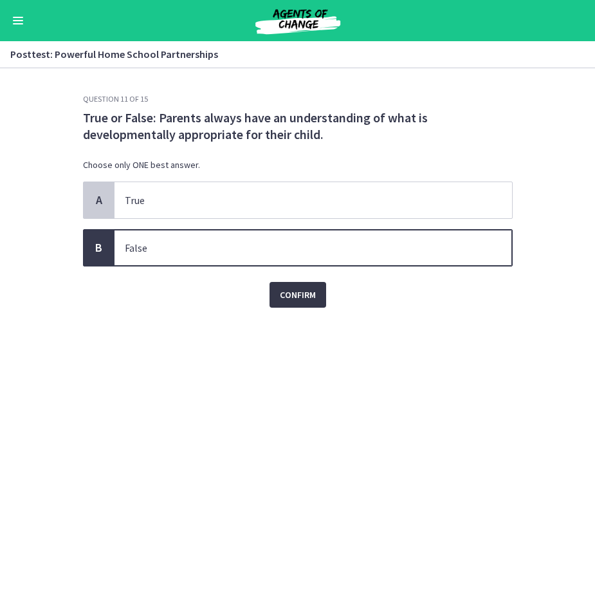
click at [270, 297] on button "Confirm" at bounding box center [298, 295] width 57 height 26
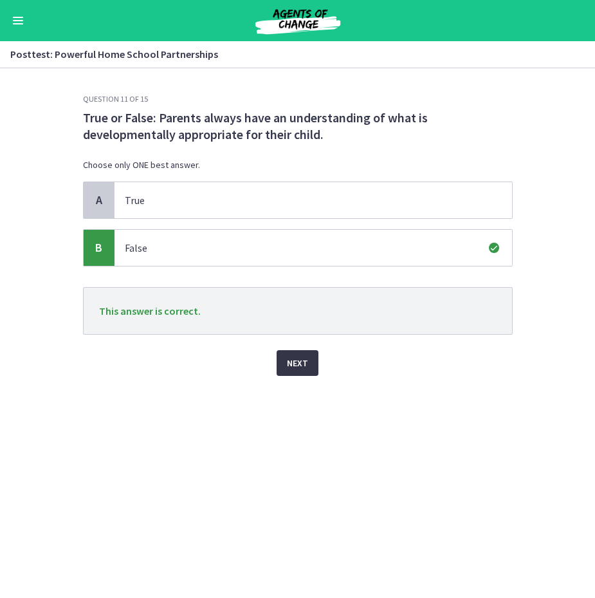
click at [298, 370] on span "Next" at bounding box center [297, 362] width 21 height 15
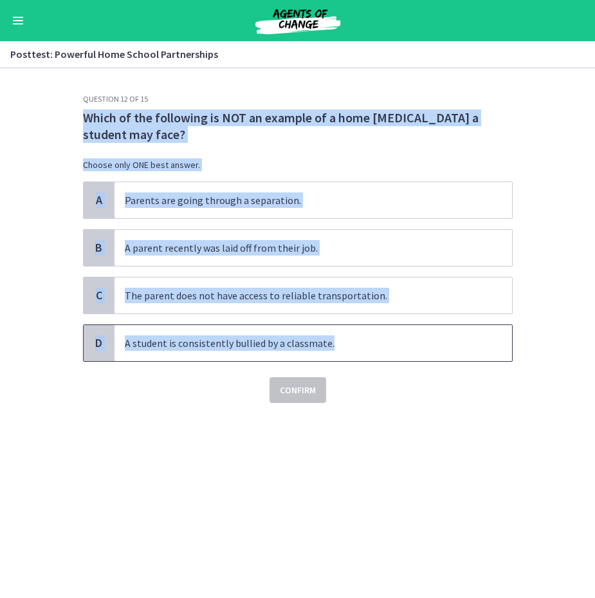
drag, startPoint x: 80, startPoint y: 113, endPoint x: 330, endPoint y: 353, distance: 347.1
click at [330, 353] on div "Question 12 of 15 Which of the following is NOT an example of a home stressor a…" at bounding box center [298, 346] width 450 height 504
click at [131, 432] on div "Question 12 of 15 Which of the following is NOT an example of a home stressor a…" at bounding box center [298, 346] width 450 height 504
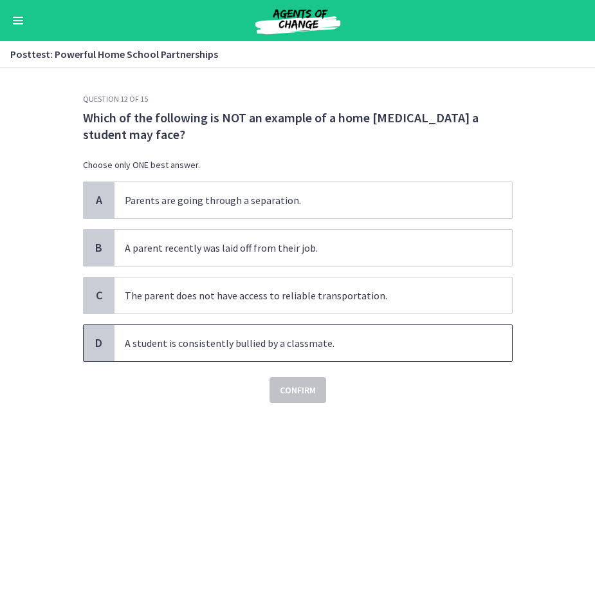
click at [158, 340] on p "A student is consistently bullied by a classmate." at bounding box center [300, 342] width 351 height 15
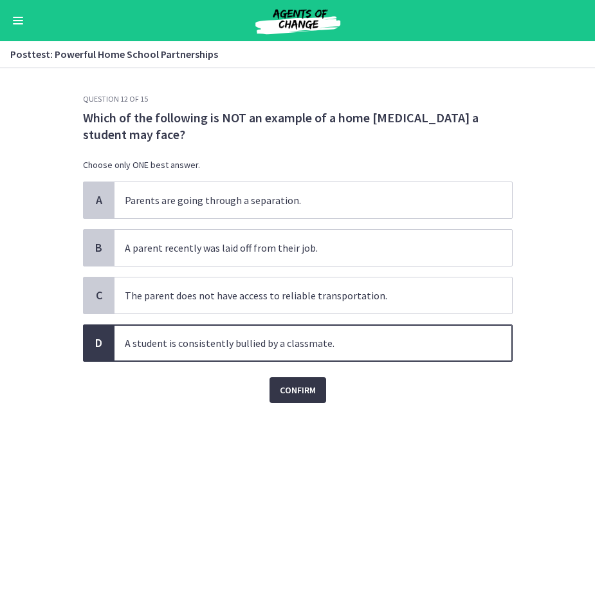
click at [309, 400] on button "Confirm" at bounding box center [298, 390] width 57 height 26
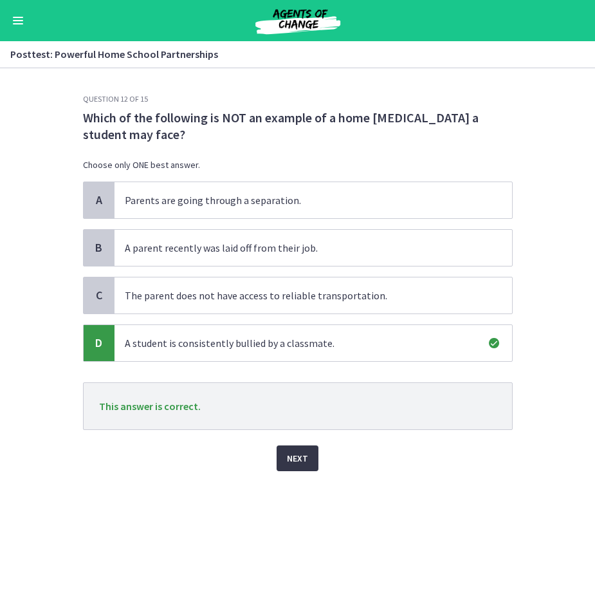
click at [290, 454] on span "Next" at bounding box center [297, 457] width 21 height 15
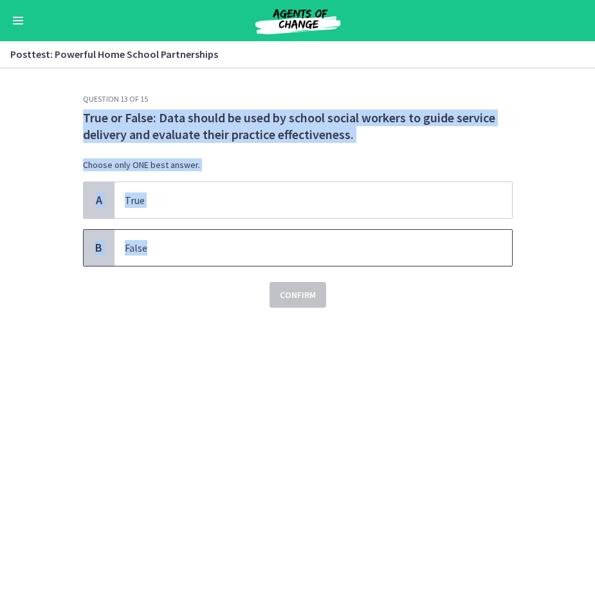
drag, startPoint x: 79, startPoint y: 115, endPoint x: 154, endPoint y: 252, distance: 155.8
click at [154, 252] on div "Question 13 of 15 True or False: Data should be used by school social workers t…" at bounding box center [298, 346] width 450 height 504
click at [169, 349] on div "Question 13 of 15 True or False: Data should be used by school social workers t…" at bounding box center [298, 346] width 450 height 504
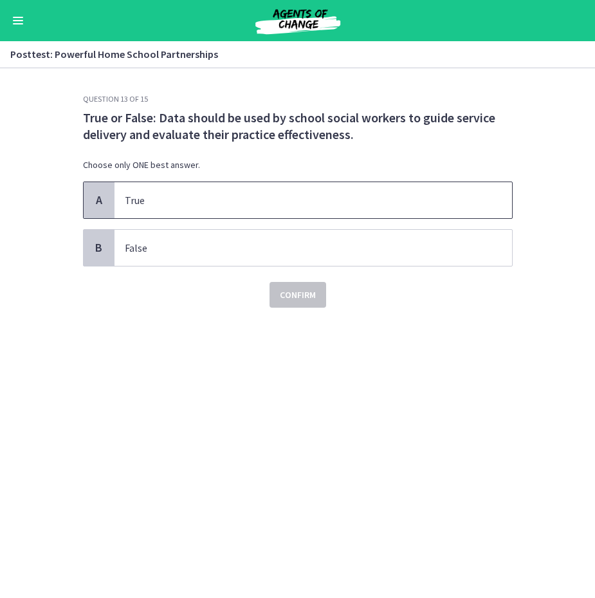
click at [169, 192] on p "True" at bounding box center [300, 199] width 351 height 15
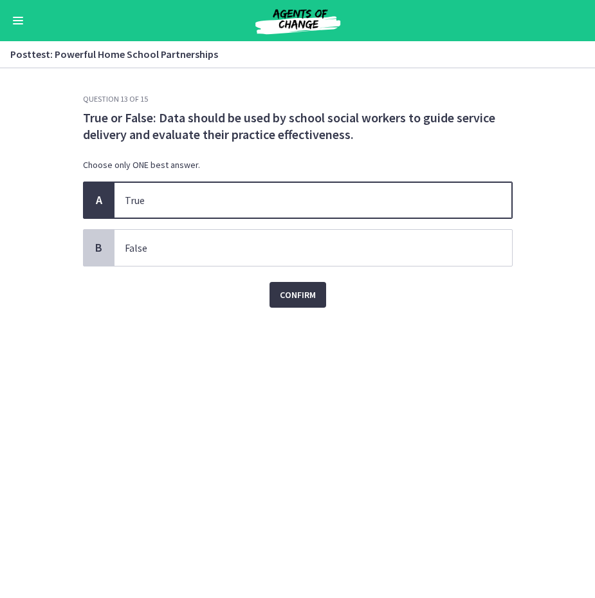
click at [280, 290] on span "Confirm" at bounding box center [298, 294] width 36 height 15
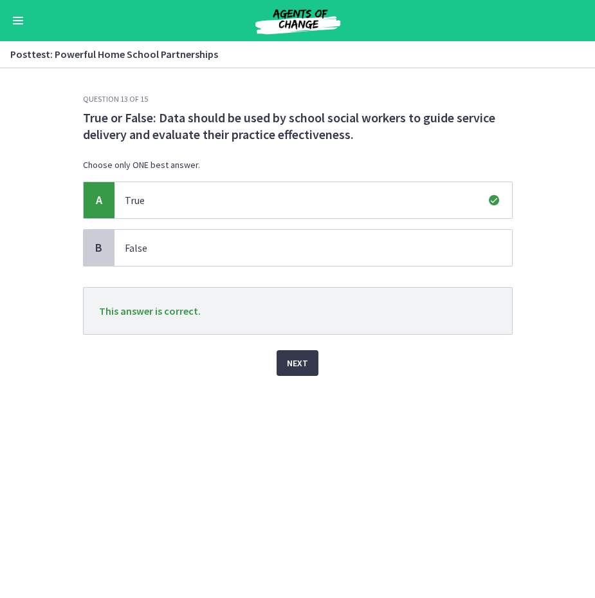
click at [298, 376] on div "Question 13 of 15 True or False: Data should be used by school social workers t…" at bounding box center [298, 346] width 450 height 504
click at [299, 363] on span "Next" at bounding box center [297, 362] width 21 height 15
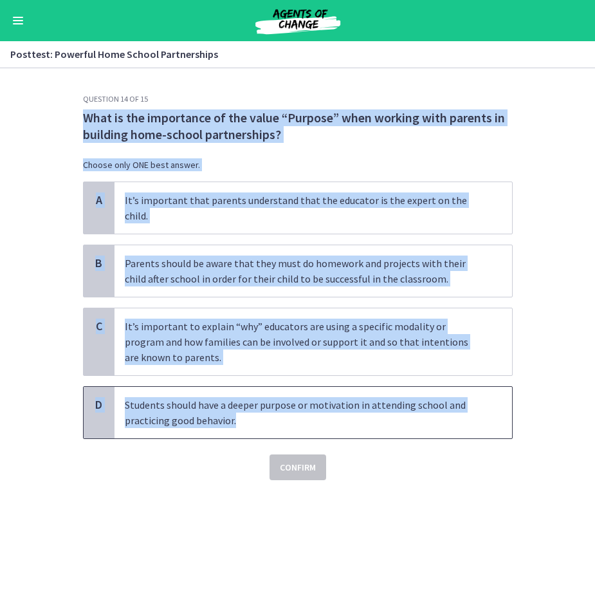
drag, startPoint x: 80, startPoint y: 121, endPoint x: 248, endPoint y: 407, distance: 331.0
click at [248, 407] on div "Question 14 of 15 What is the importance of the value “Purpose” when working wi…" at bounding box center [298, 346] width 450 height 504
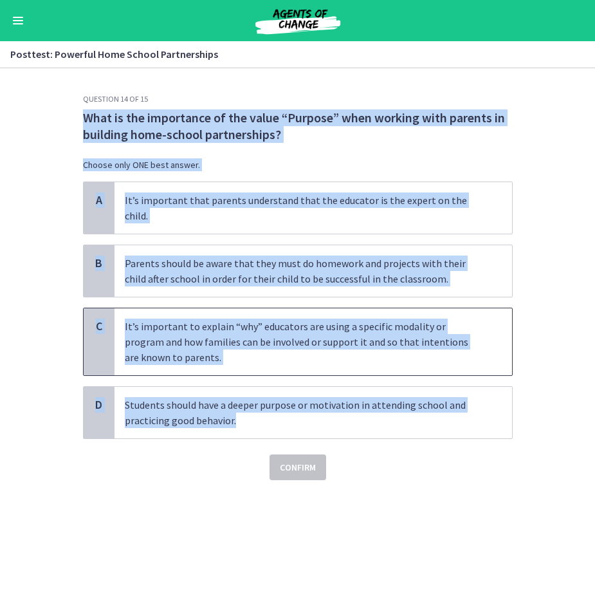
click at [160, 328] on p "It’s important to explain “why” educators are using a specific modality or prog…" at bounding box center [300, 341] width 351 height 46
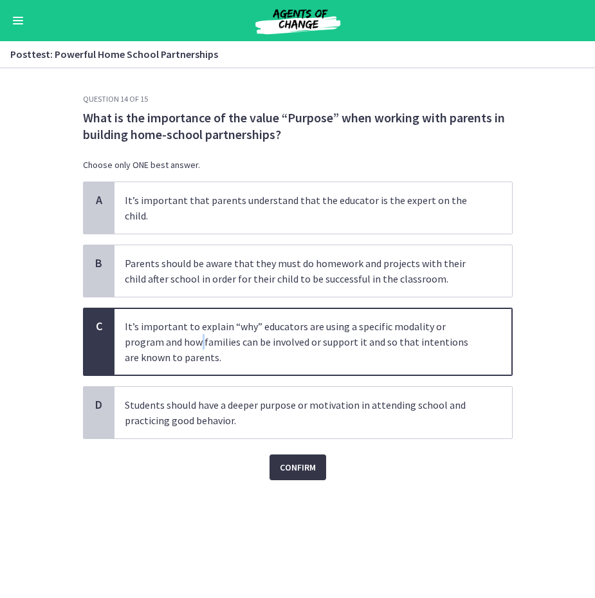
click at [278, 454] on button "Confirm" at bounding box center [298, 467] width 57 height 26
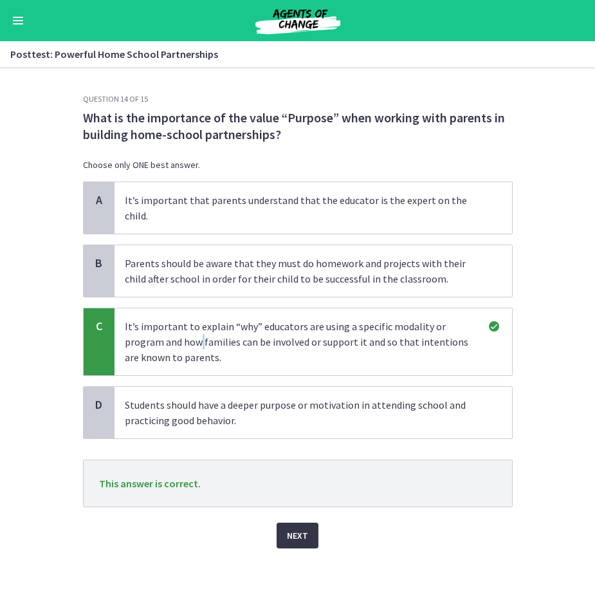
click at [298, 528] on button "Next" at bounding box center [298, 535] width 42 height 26
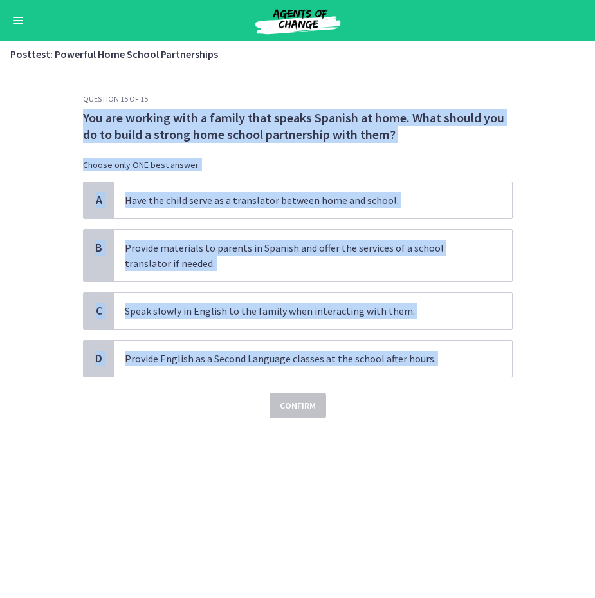
drag, startPoint x: 78, startPoint y: 116, endPoint x: 469, endPoint y: 383, distance: 473.4
click at [469, 383] on div "Question 15 of 15 You are working with a family that speaks Spanish at home. Wh…" at bounding box center [298, 346] width 450 height 504
click at [259, 248] on p "Provide materials to parents in Spanish and offer the services of a school tran…" at bounding box center [300, 255] width 351 height 31
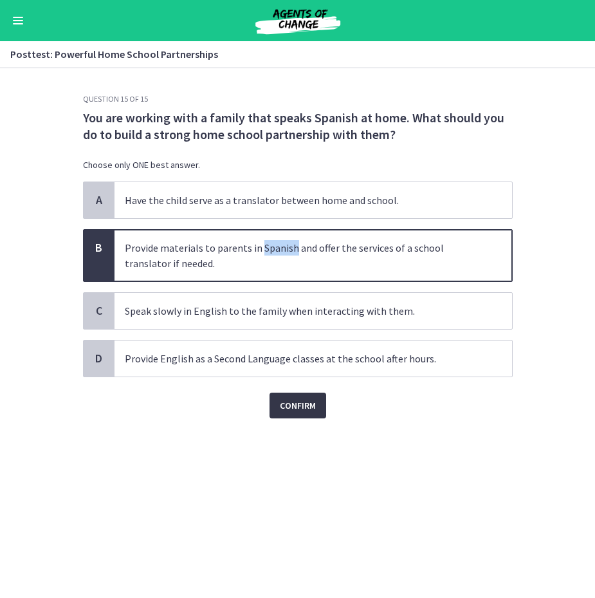
click at [289, 403] on span "Confirm" at bounding box center [298, 405] width 36 height 15
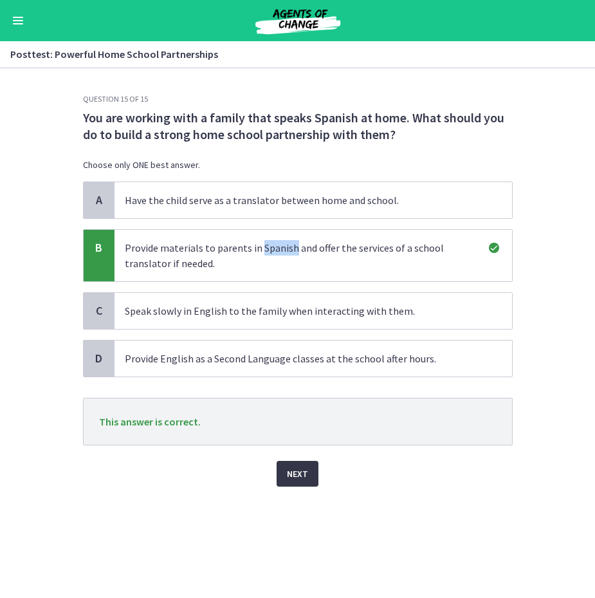
click at [296, 477] on span "Next" at bounding box center [297, 473] width 21 height 15
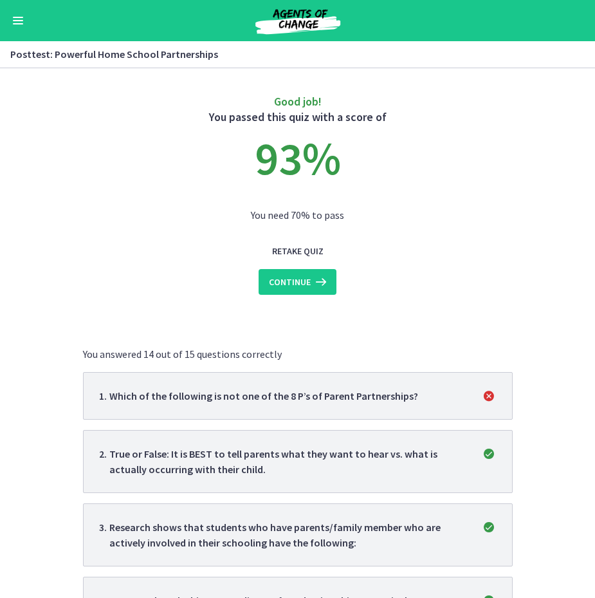
scroll to position [24, 0]
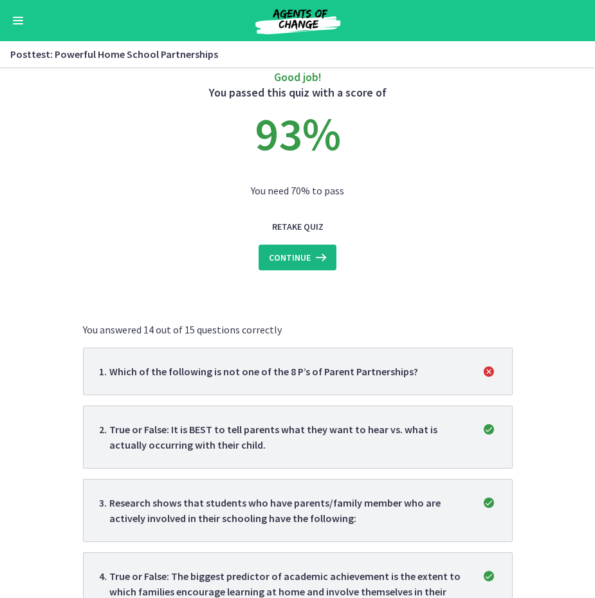
click at [316, 262] on icon at bounding box center [320, 257] width 18 height 15
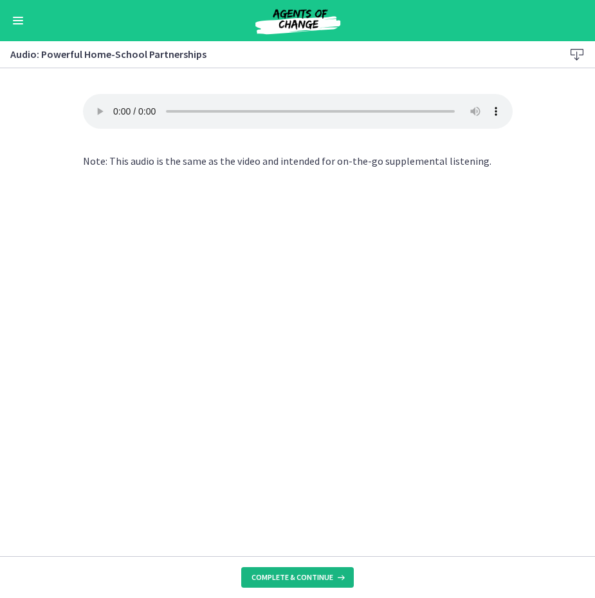
click at [310, 578] on span "Complete & continue" at bounding box center [293, 577] width 82 height 10
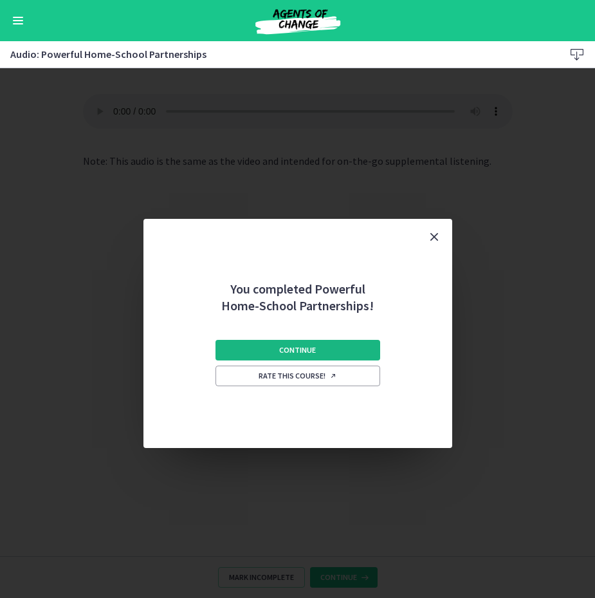
click at [336, 342] on button "Continue" at bounding box center [297, 350] width 165 height 21
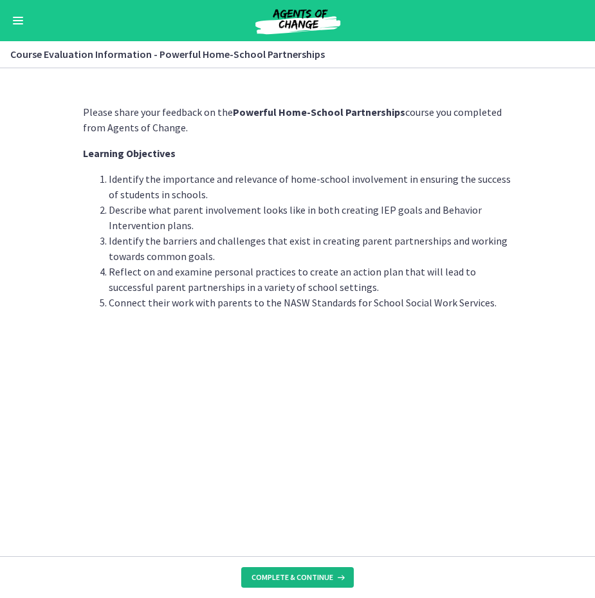
click at [315, 573] on span "Complete & continue" at bounding box center [293, 577] width 82 height 10
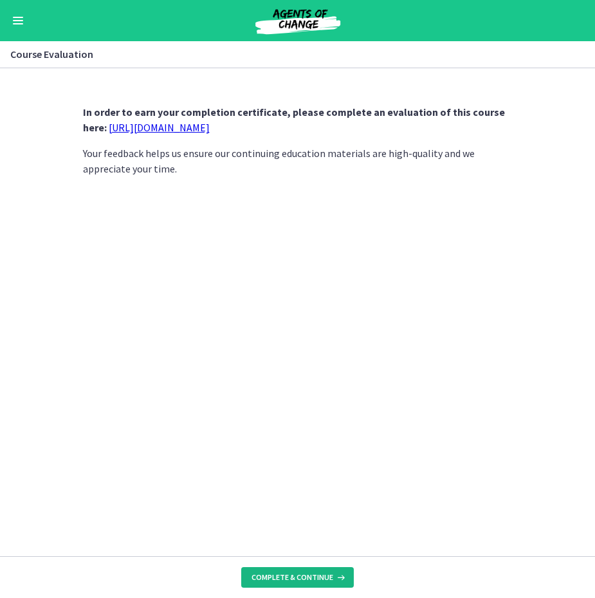
click at [309, 576] on span "Complete & continue" at bounding box center [293, 577] width 82 height 10
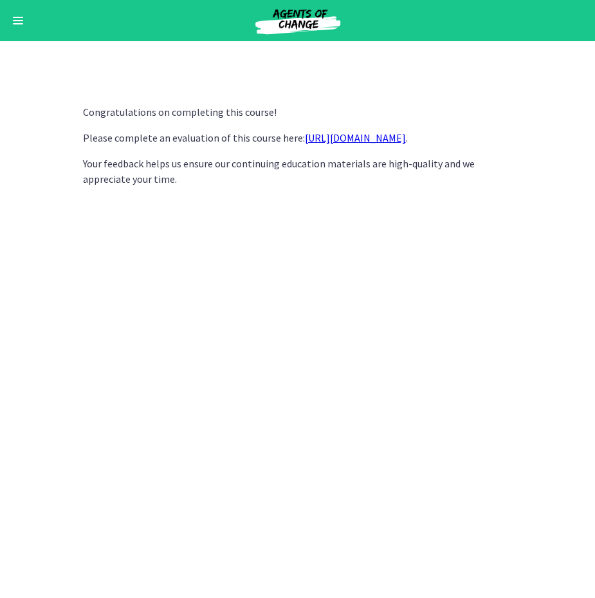
click at [592, 149] on section "Congratulations on completing this course! Please complete an evaluation of thi…" at bounding box center [297, 332] width 595 height 529
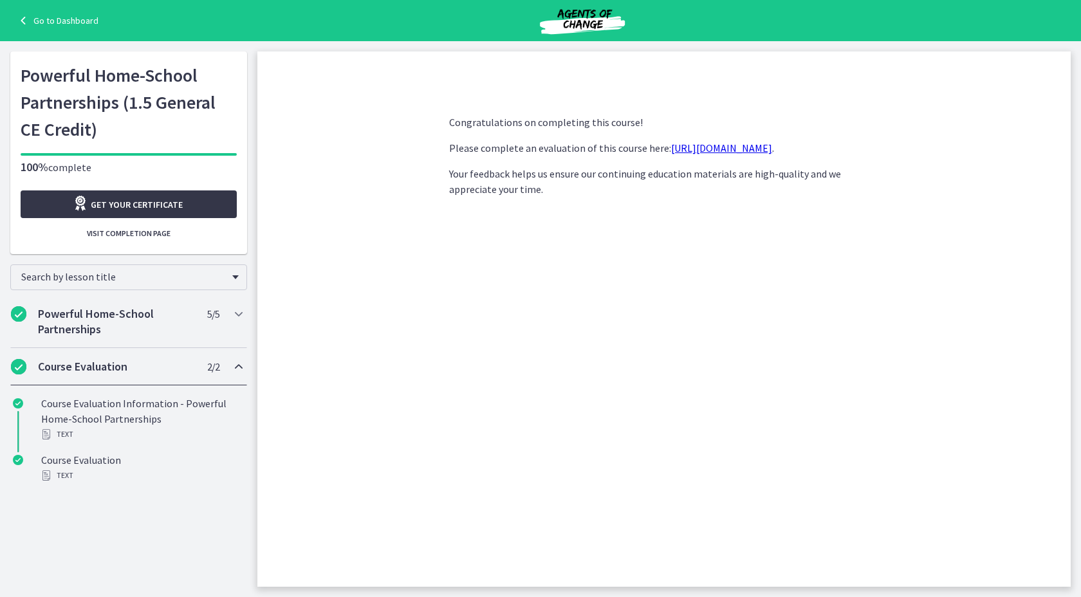
click at [139, 203] on span "Get your certificate" at bounding box center [137, 204] width 92 height 15
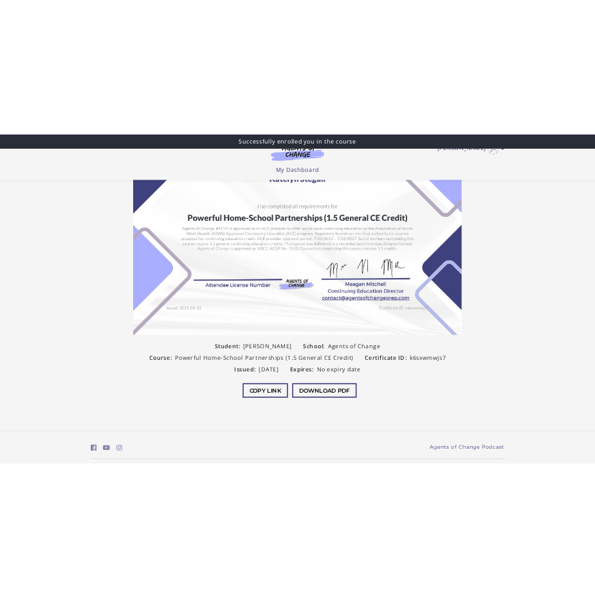
scroll to position [122, 0]
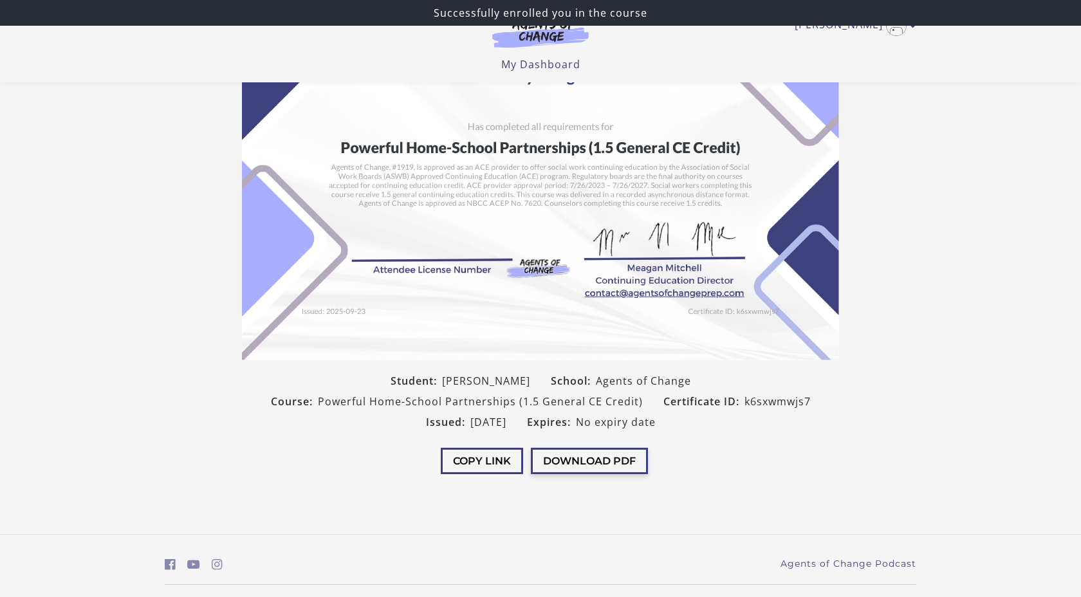
click at [574, 461] on button "Download PDF" at bounding box center [589, 461] width 117 height 26
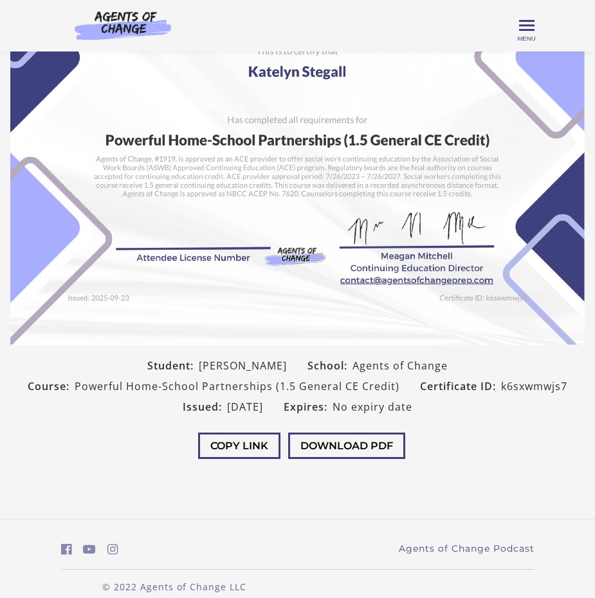
scroll to position [92, 0]
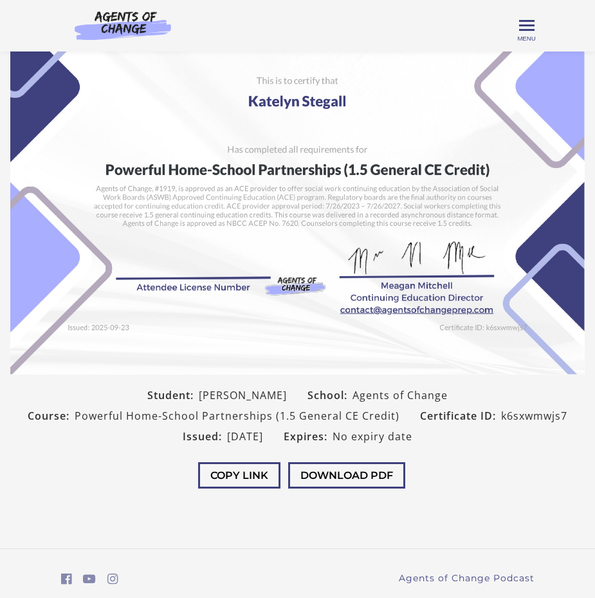
drag, startPoint x: 671, startPoint y: 147, endPoint x: 663, endPoint y: 147, distance: 7.7
